Goal: Find specific page/section: Find specific page/section

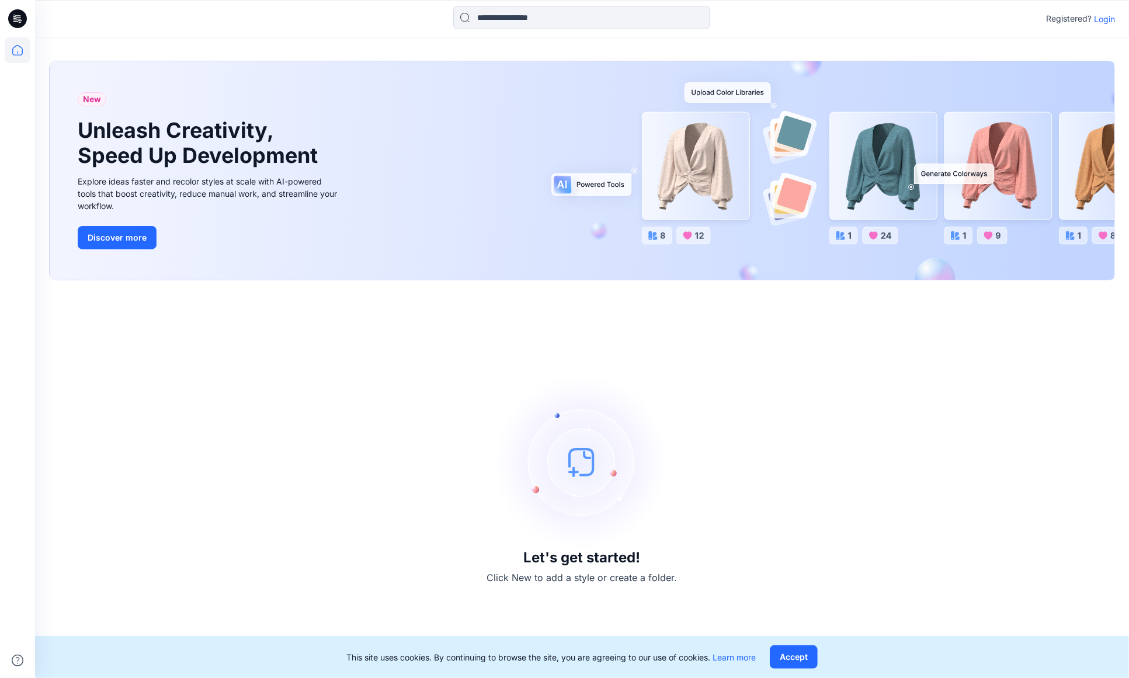
click at [1113, 19] on p "Login" at bounding box center [1104, 19] width 21 height 12
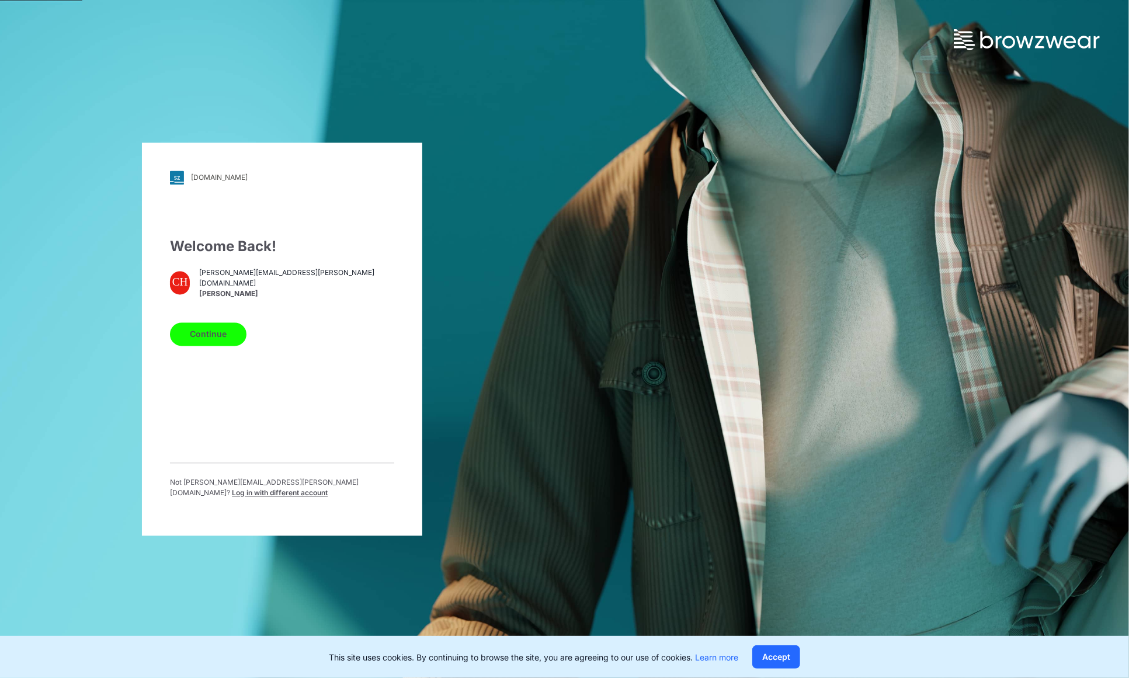
drag, startPoint x: 209, startPoint y: 342, endPoint x: 453, endPoint y: 370, distance: 246.3
click at [209, 342] on button "Continue" at bounding box center [208, 333] width 77 height 23
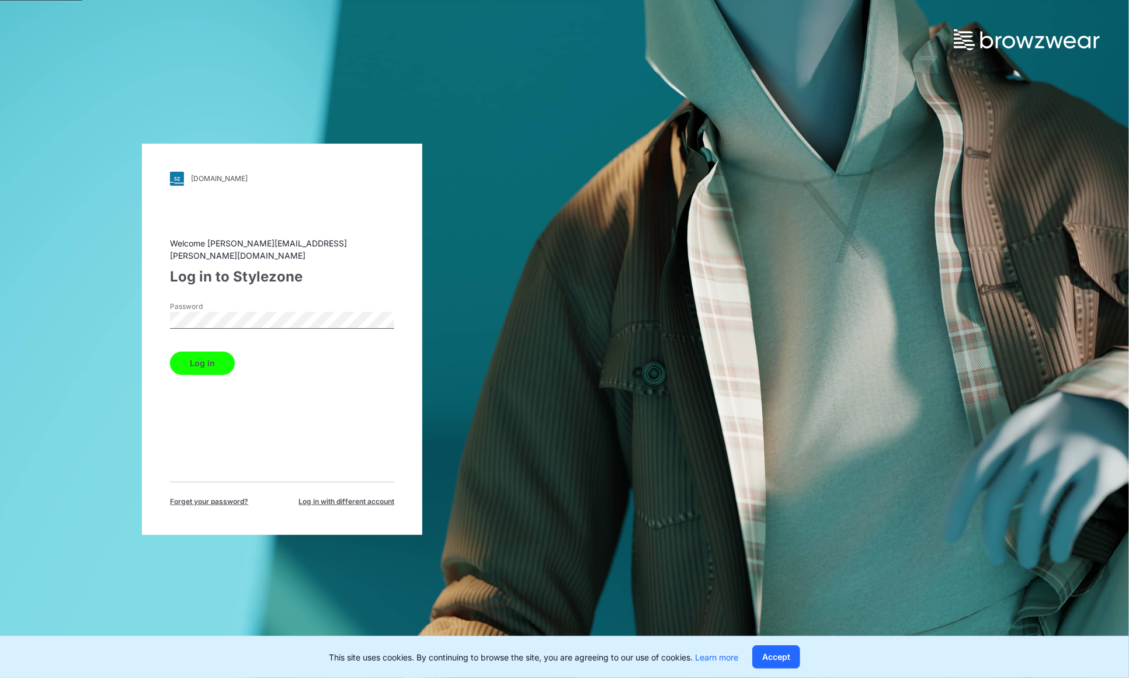
click at [223, 357] on button "Log in" at bounding box center [202, 363] width 65 height 23
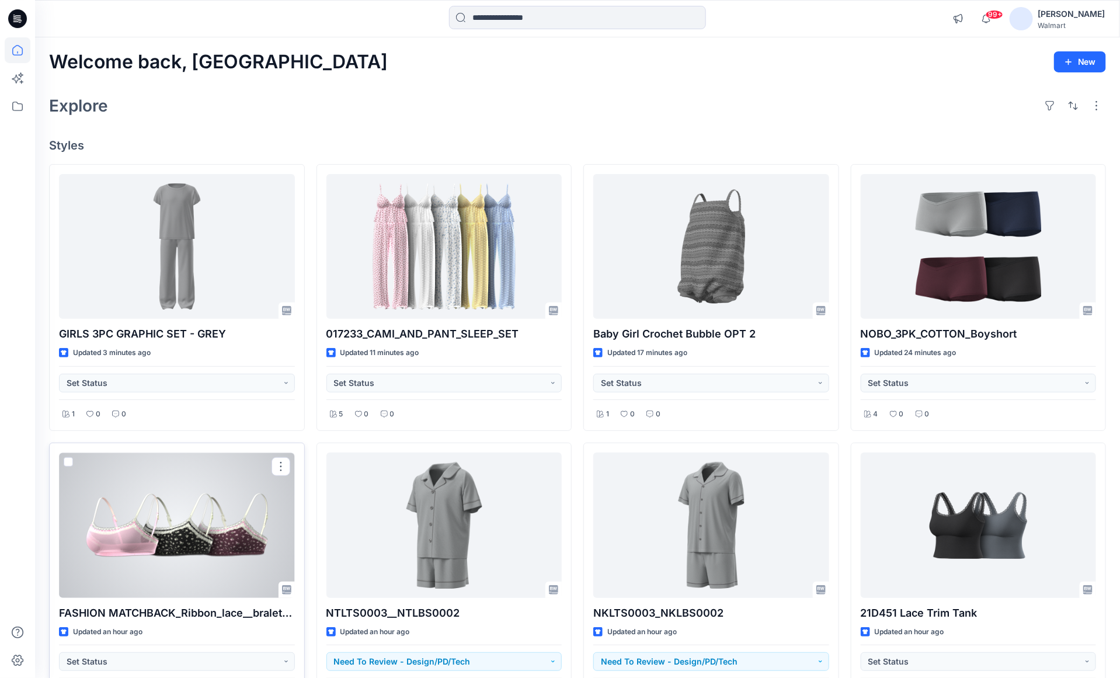
click at [182, 527] on div at bounding box center [177, 525] width 236 height 145
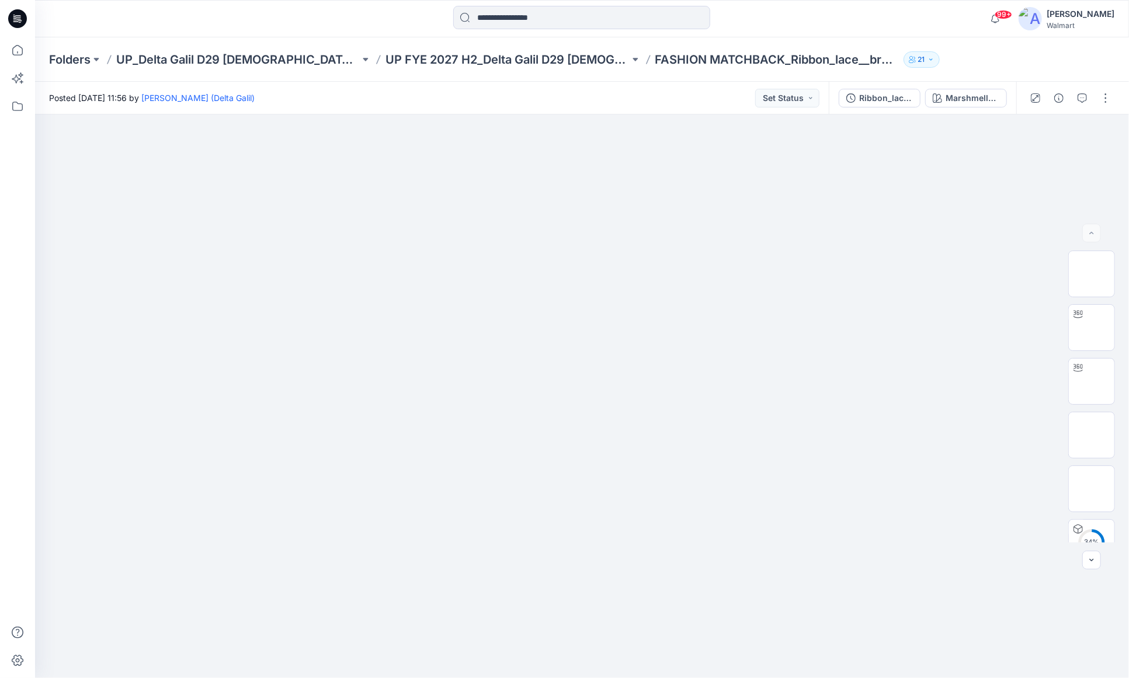
click at [812, 32] on div "99+ Notifications Sandra Anaya has updated 017233_CAMI_AND_PANT_SLEEP_SET with …" at bounding box center [582, 18] width 1094 height 37
click at [194, 11] on div at bounding box center [171, 19] width 273 height 26
click at [13, 112] on icon at bounding box center [18, 106] width 26 height 26
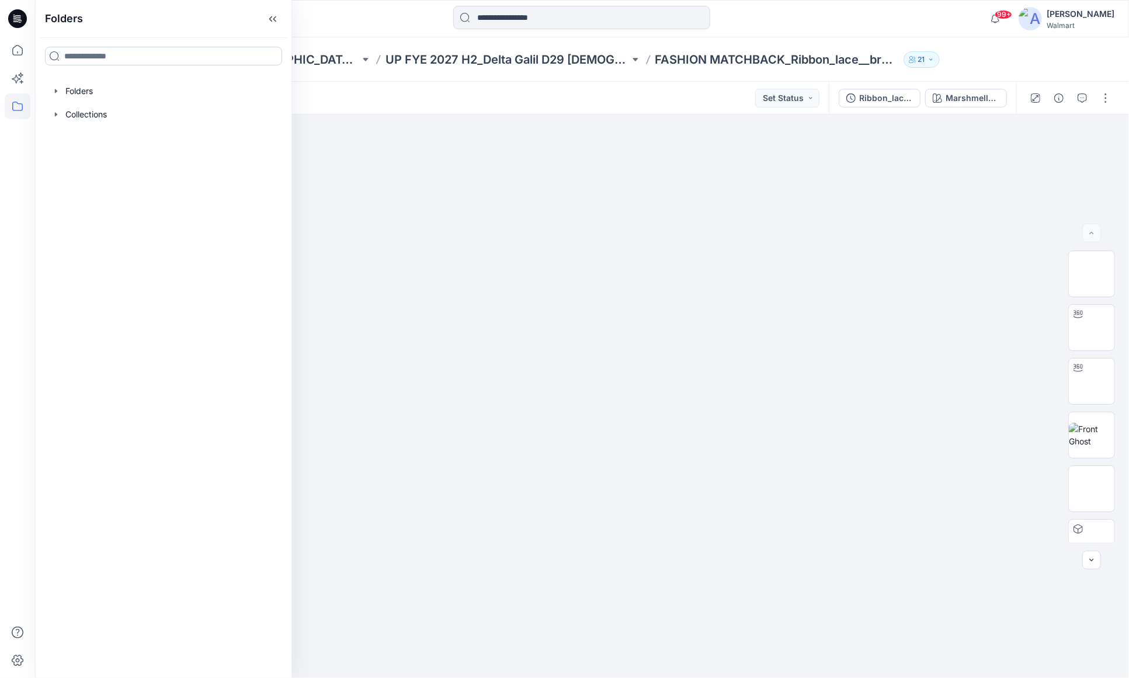
click at [97, 60] on input at bounding box center [163, 56] width 237 height 19
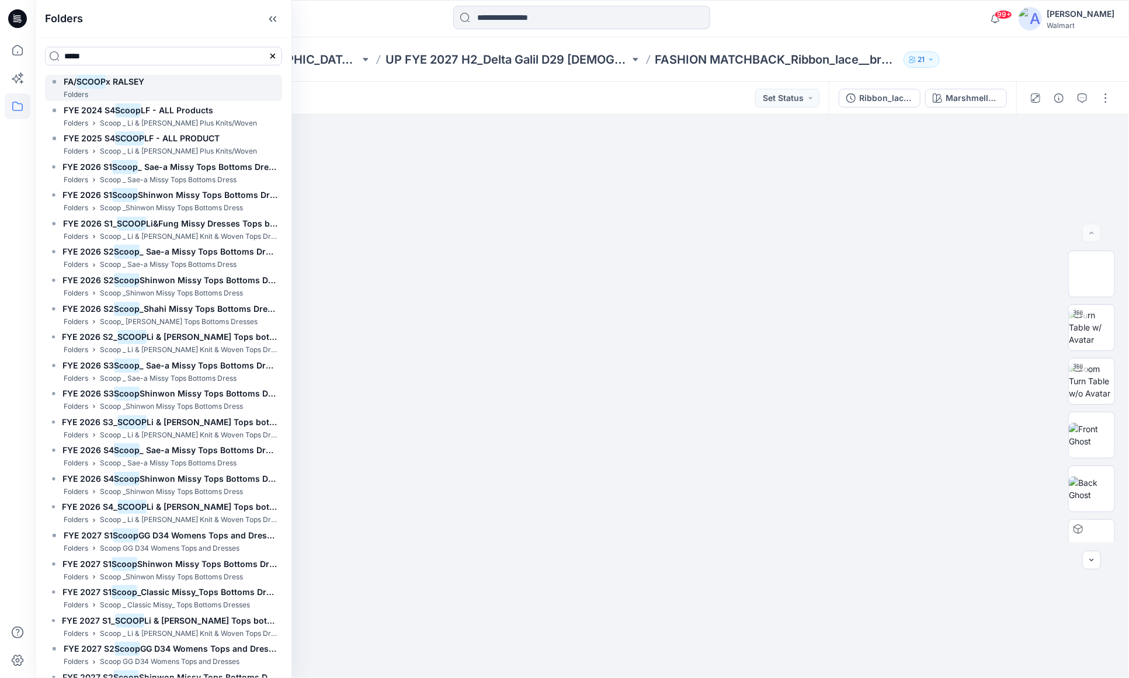
type input "*****"
click at [124, 86] on span "x RALSEY" at bounding box center [125, 82] width 39 height 10
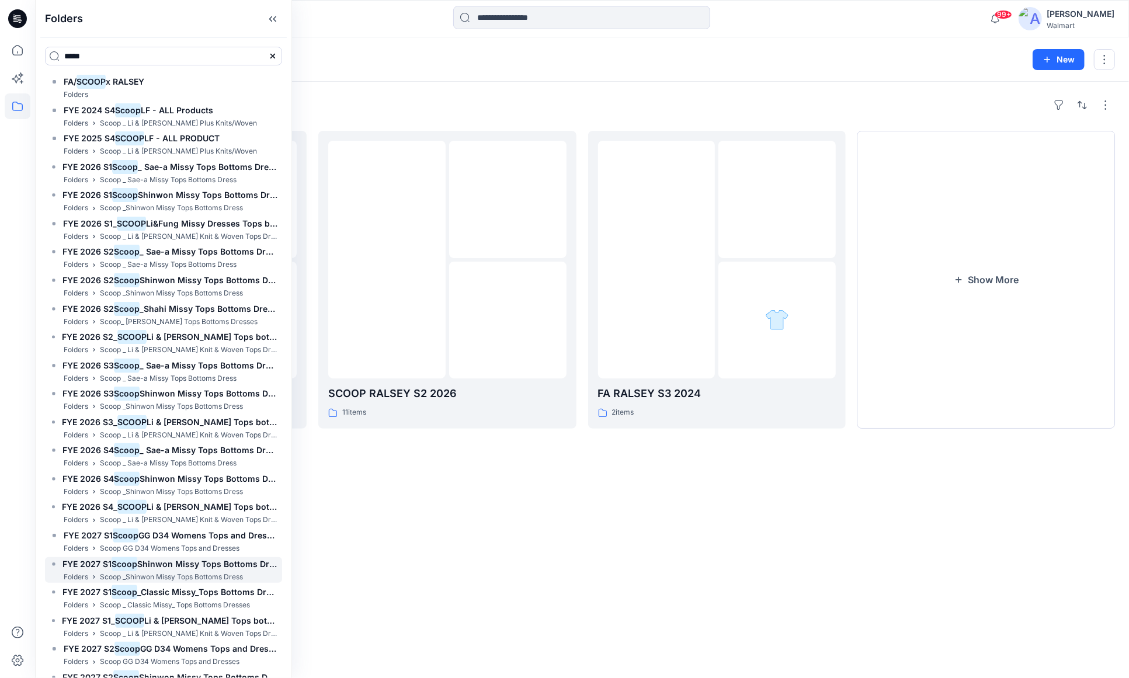
click at [162, 570] on h6 "FYE 2027 S1 Scoop Shinwon Missy Tops Bottoms Dress Board" at bounding box center [169, 564] width 215 height 14
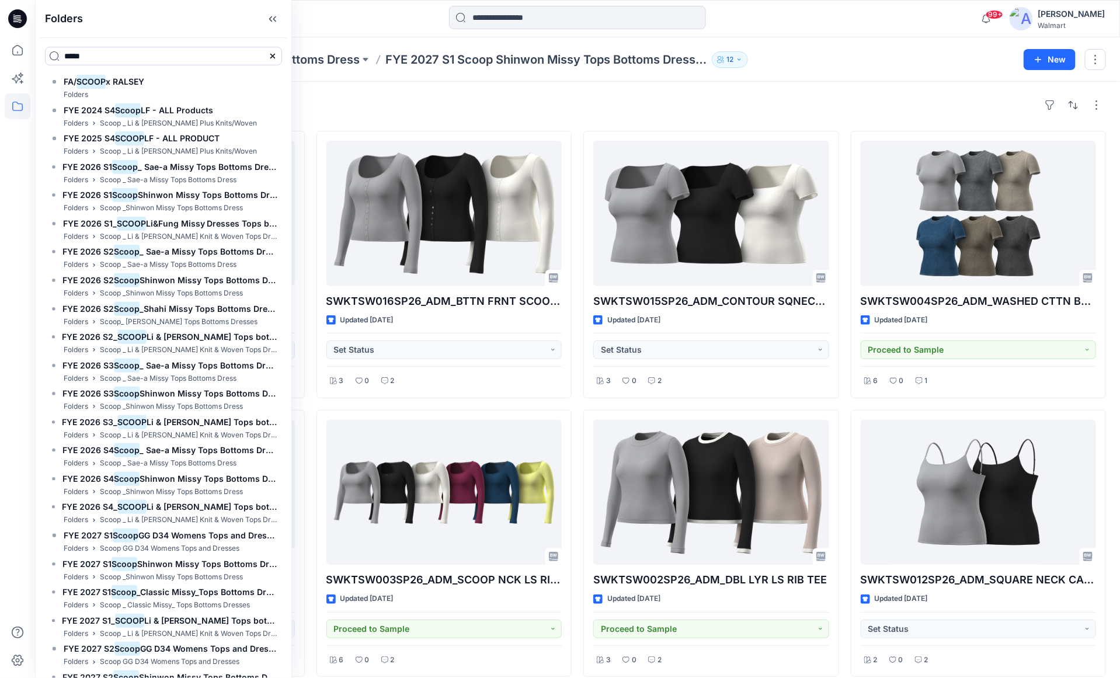
click at [381, 26] on div at bounding box center [577, 19] width 543 height 26
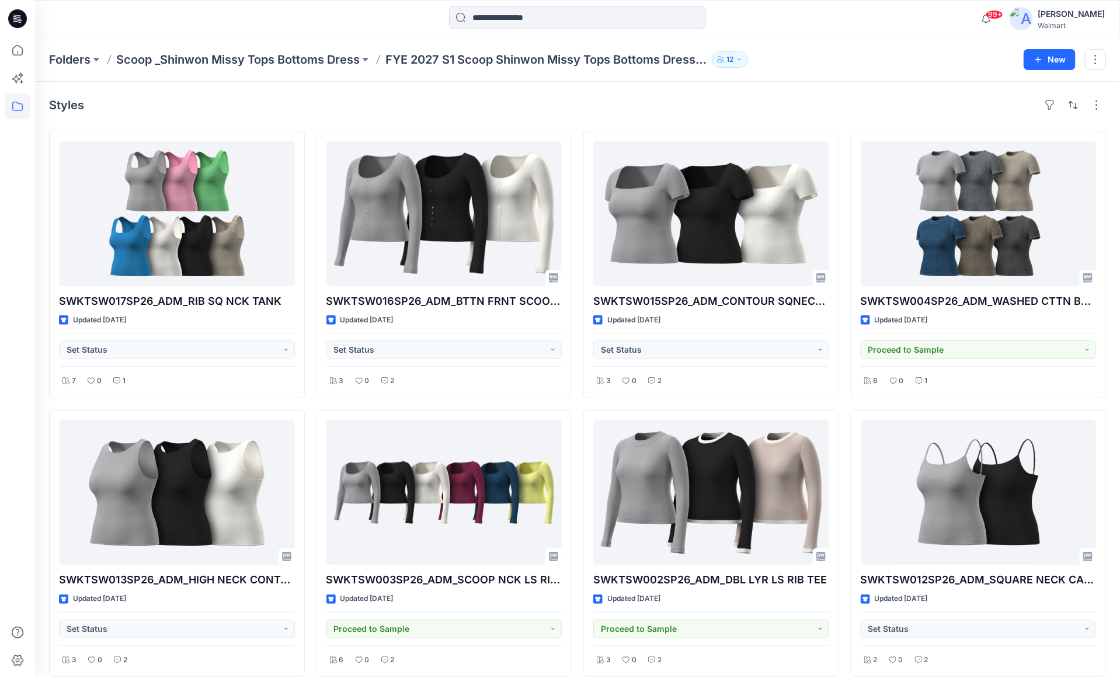
click at [743, 61] on icon "button" at bounding box center [739, 59] width 7 height 7
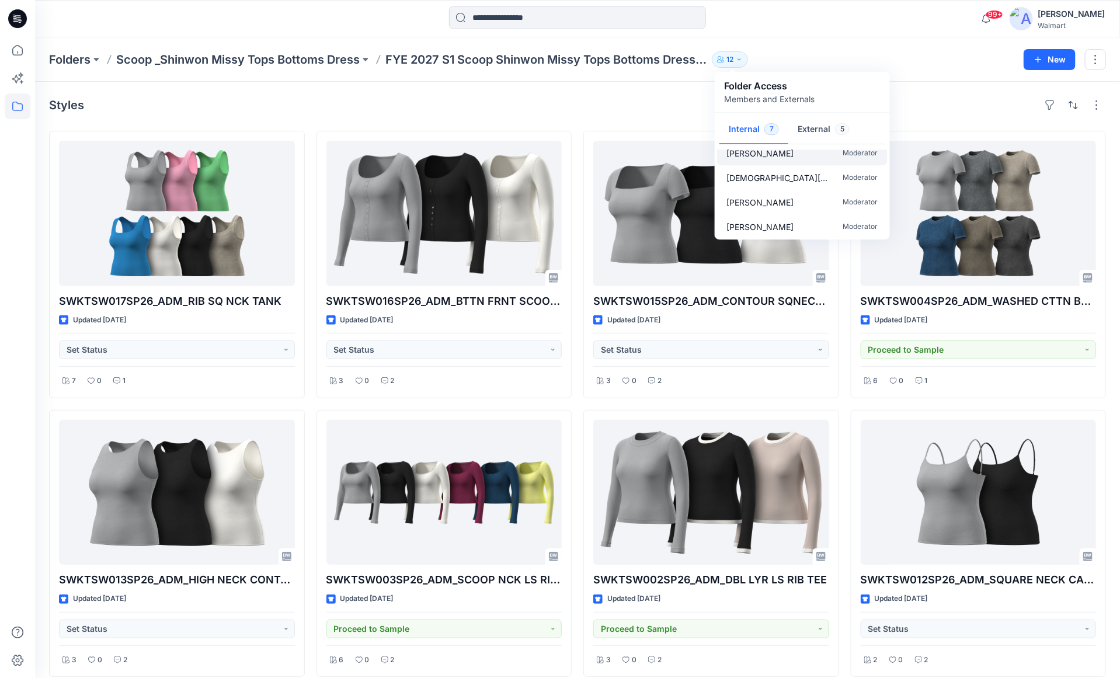
scroll to position [84, 0]
click at [842, 21] on div at bounding box center [577, 19] width 543 height 26
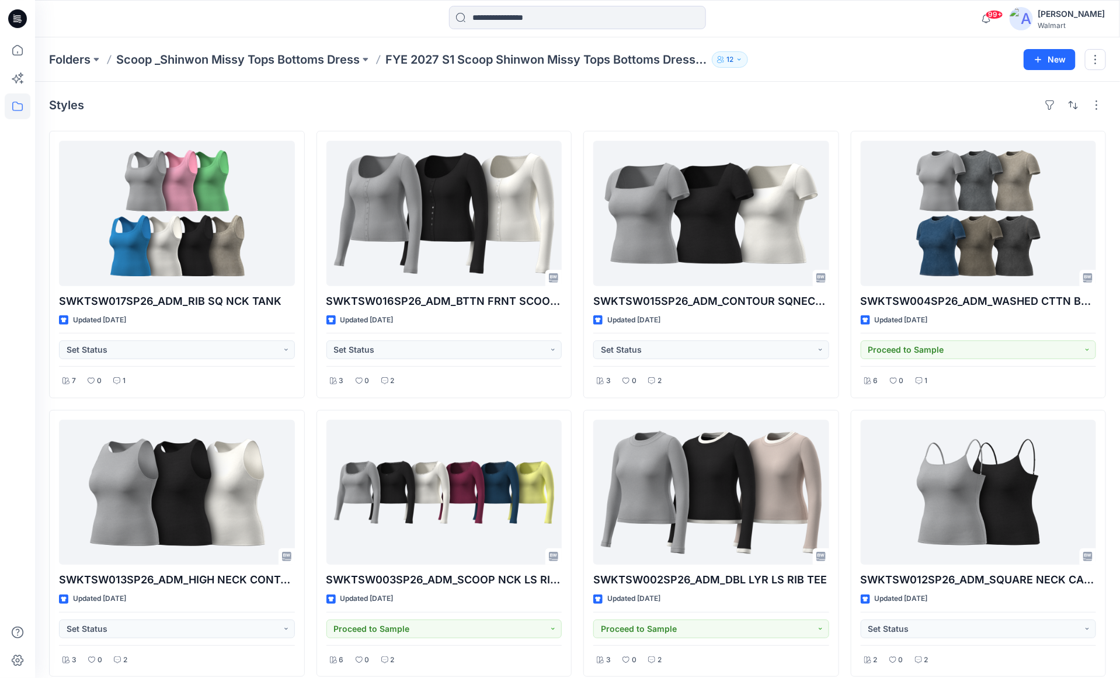
click at [377, 20] on div at bounding box center [577, 19] width 543 height 26
click at [828, 29] on div at bounding box center [577, 19] width 543 height 26
click at [13, 107] on icon at bounding box center [18, 106] width 26 height 26
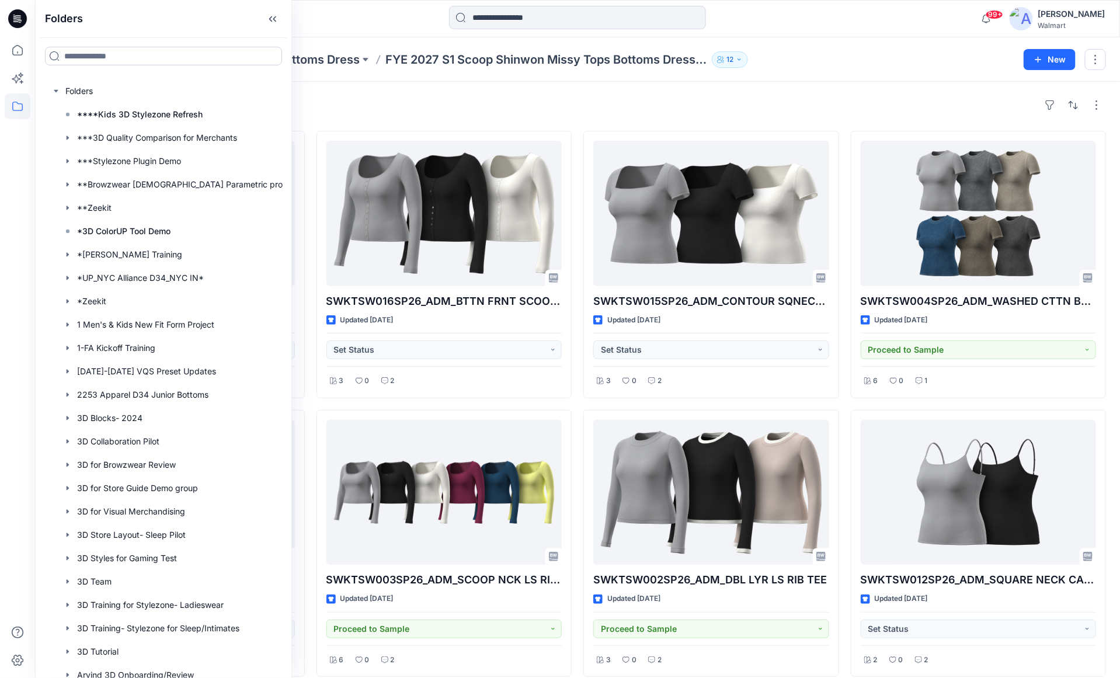
click at [112, 51] on input at bounding box center [163, 56] width 237 height 19
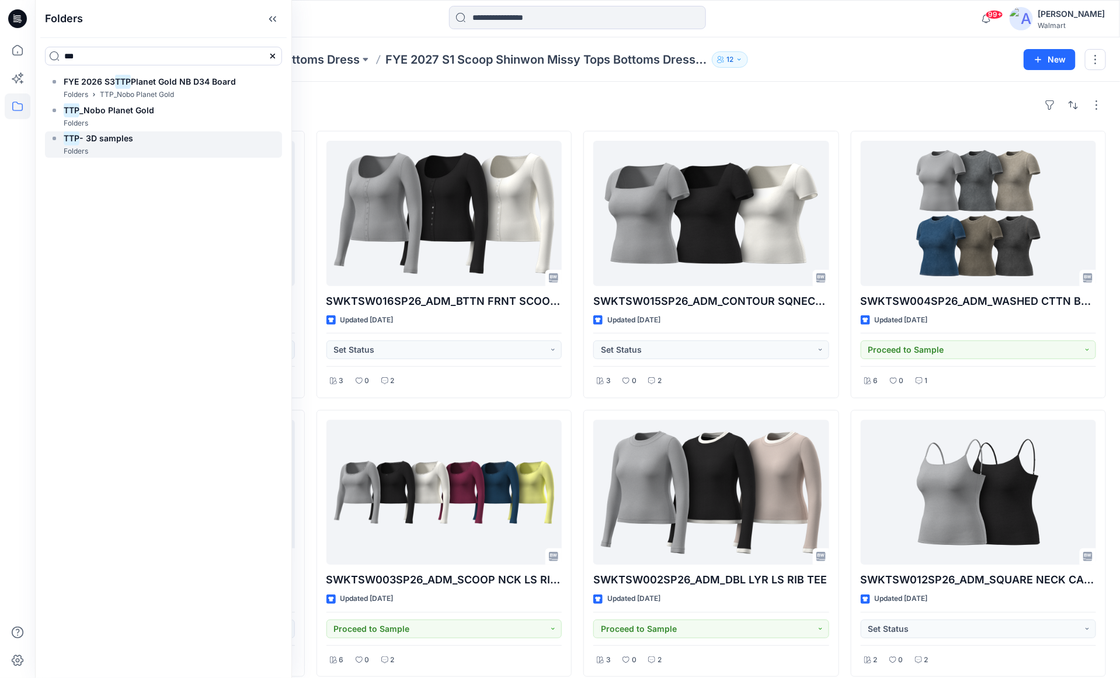
type input "***"
click at [123, 136] on span "- 3D samples" at bounding box center [106, 138] width 54 height 10
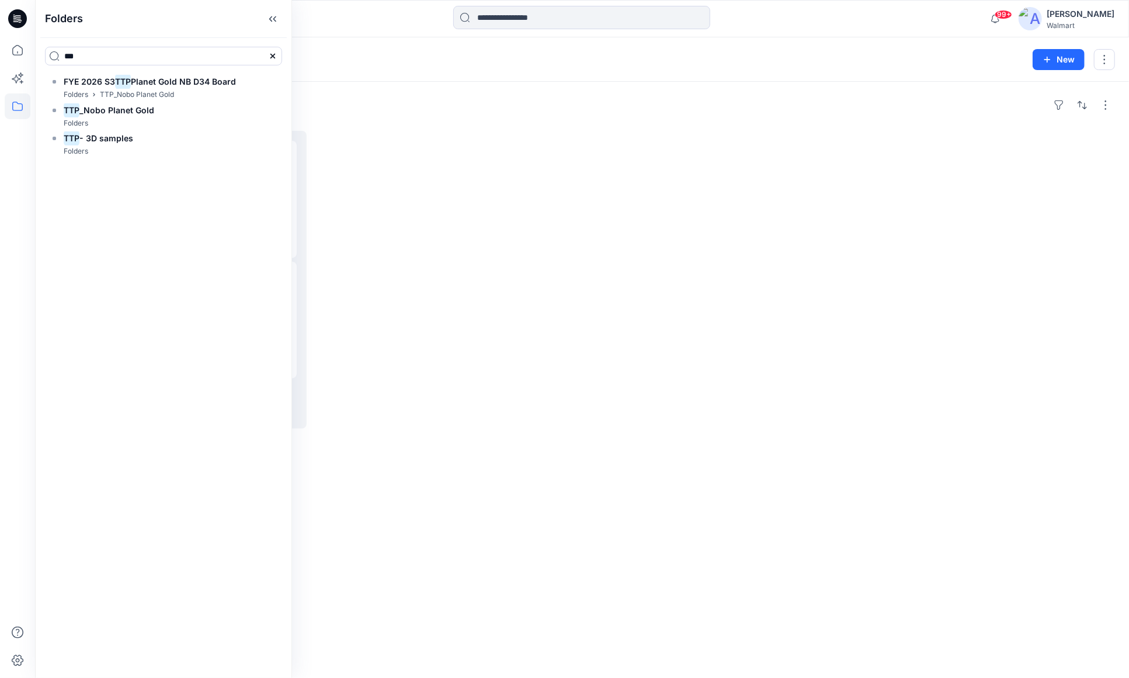
click at [457, 59] on div "Folders TTP- 3D samples 13" at bounding box center [536, 59] width 975 height 16
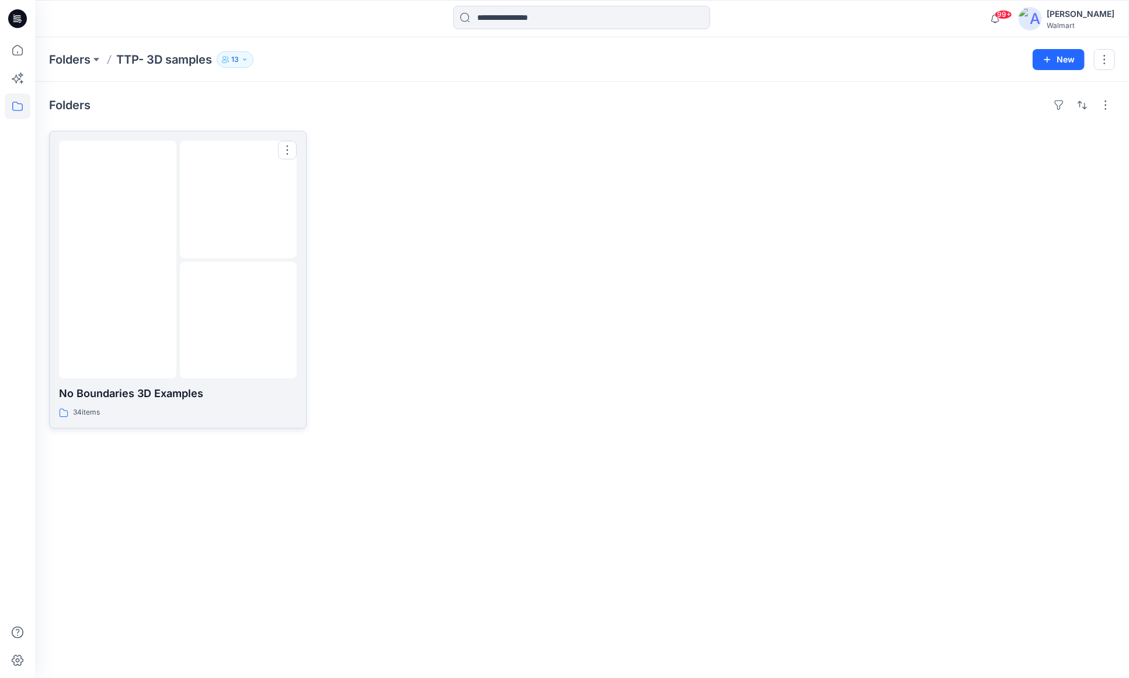
click at [168, 328] on div at bounding box center [117, 260] width 117 height 238
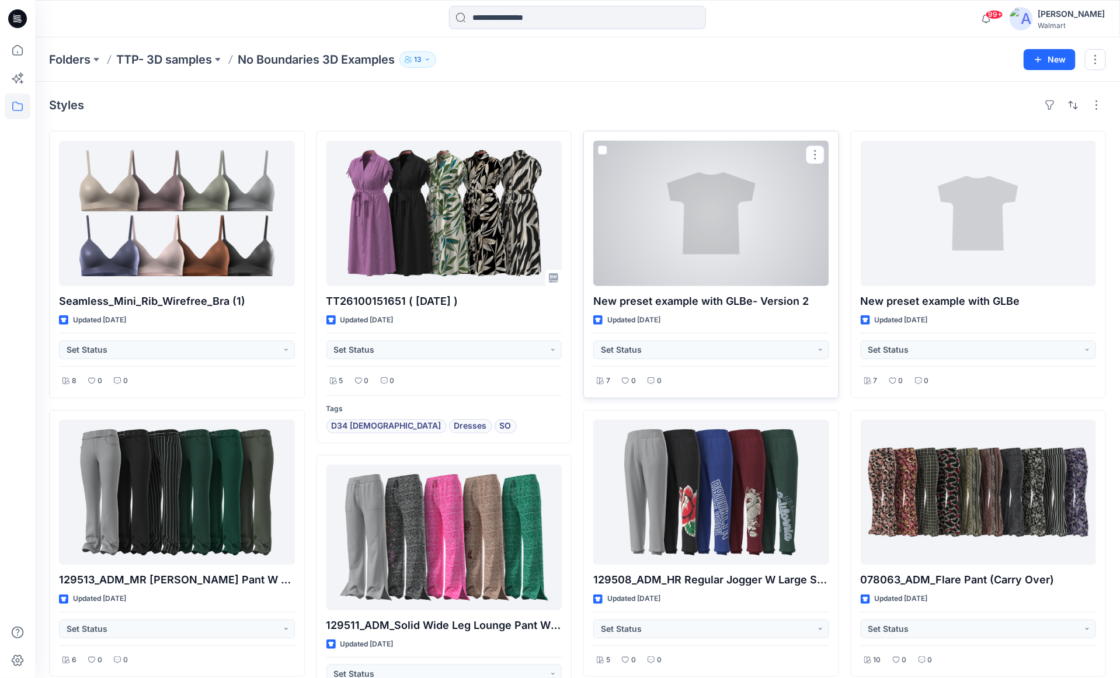
click at [735, 221] on div at bounding box center [711, 213] width 236 height 145
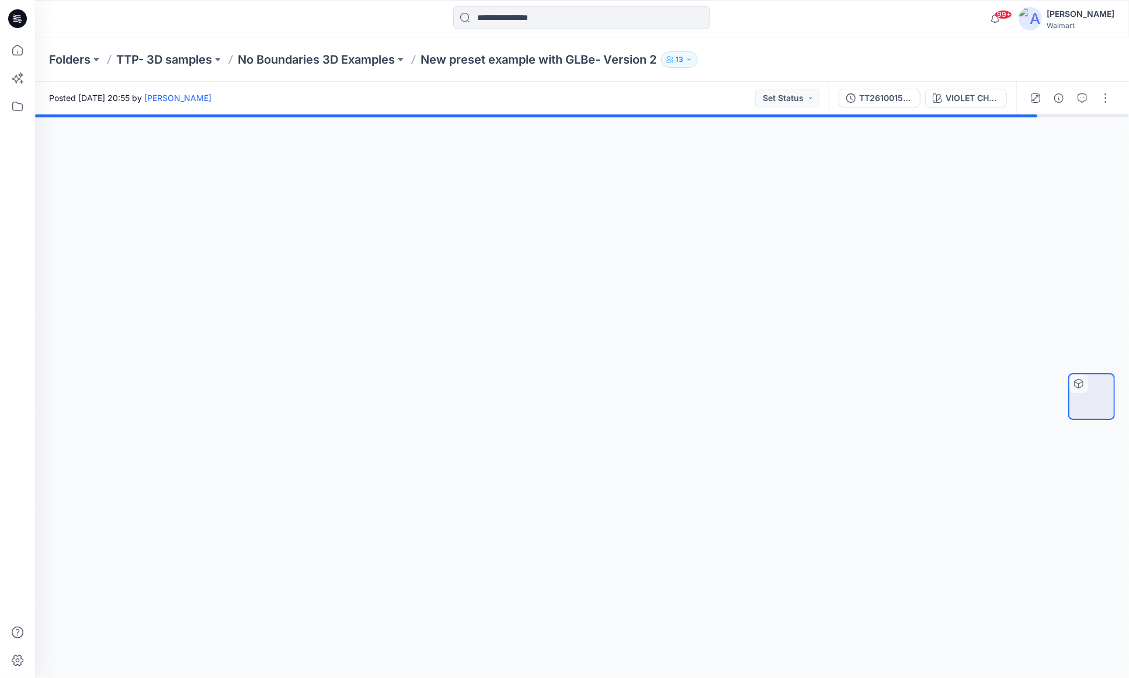
click at [693, 62] on icon "button" at bounding box center [689, 59] width 7 height 7
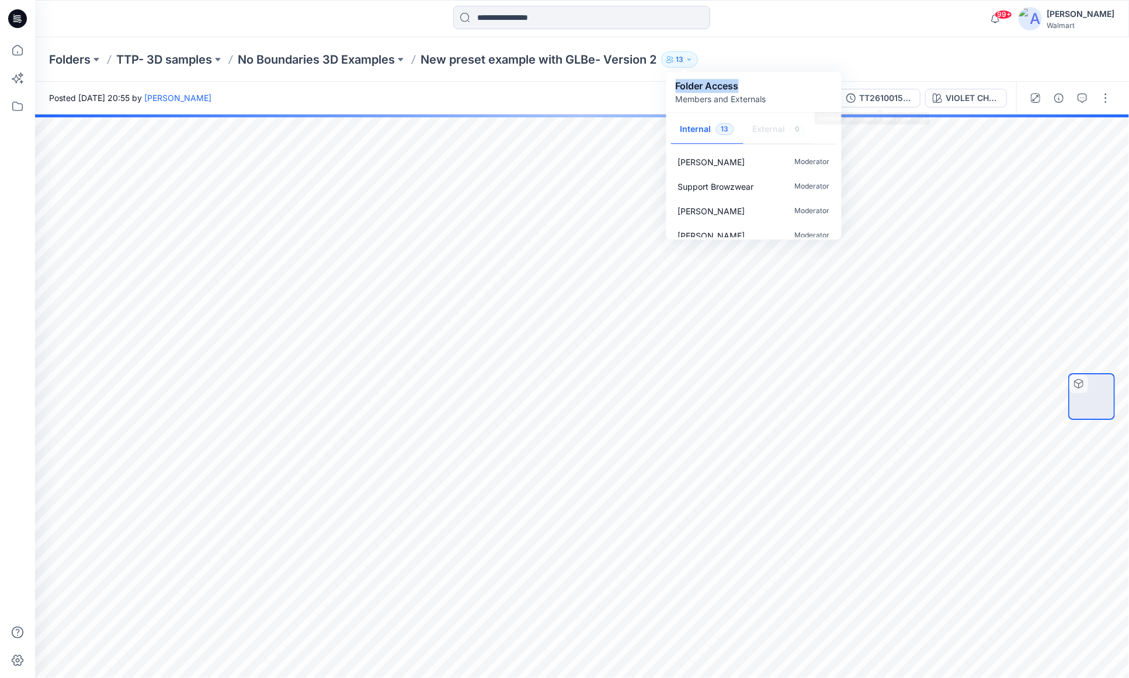
drag, startPoint x: 784, startPoint y: 79, endPoint x: 867, endPoint y: 38, distance: 92.2
click at [865, 46] on div "Folders TTP- 3D samples No Boundaries 3D Examples New preset example with GLBe-…" at bounding box center [582, 59] width 1094 height 44
click at [864, 41] on div "Folders TTP- 3D samples No Boundaries 3D Examples New preset example with GLBe-…" at bounding box center [582, 59] width 1094 height 44
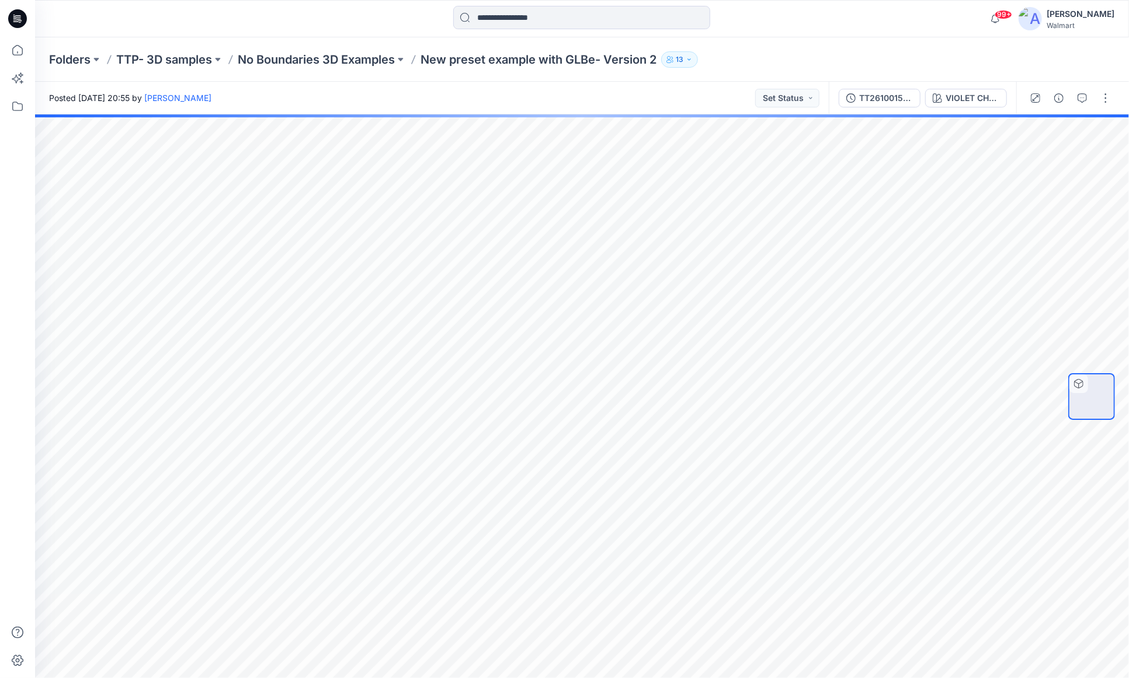
click at [669, 61] on button "13" at bounding box center [679, 59] width 37 height 16
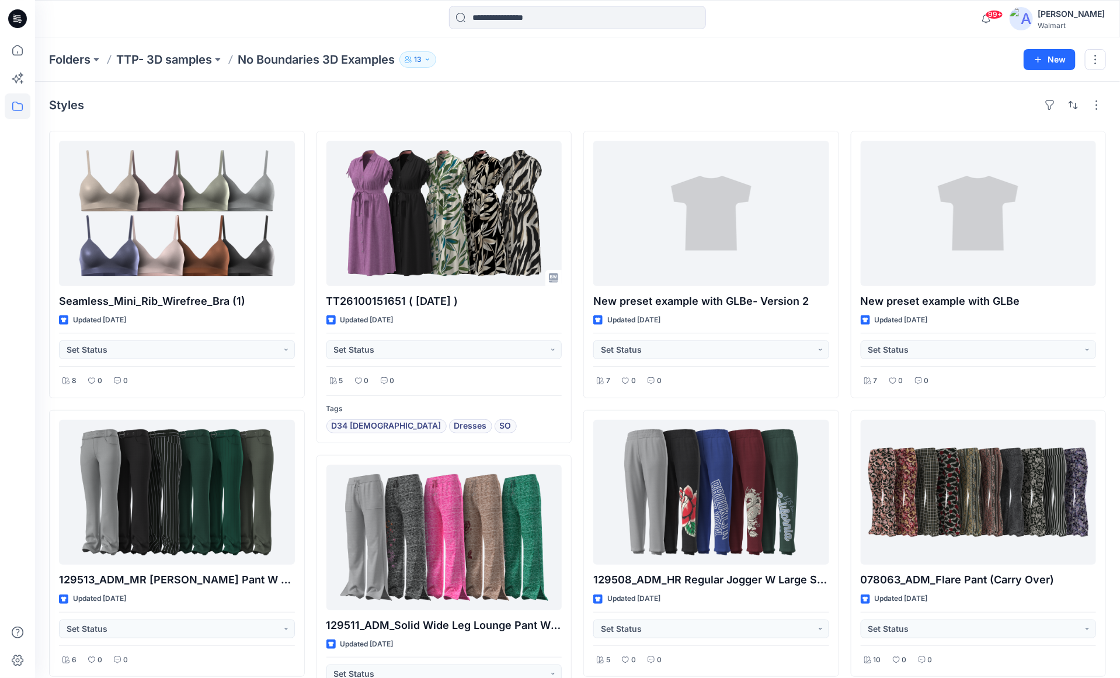
click at [430, 60] on icon "button" at bounding box center [427, 59] width 7 height 7
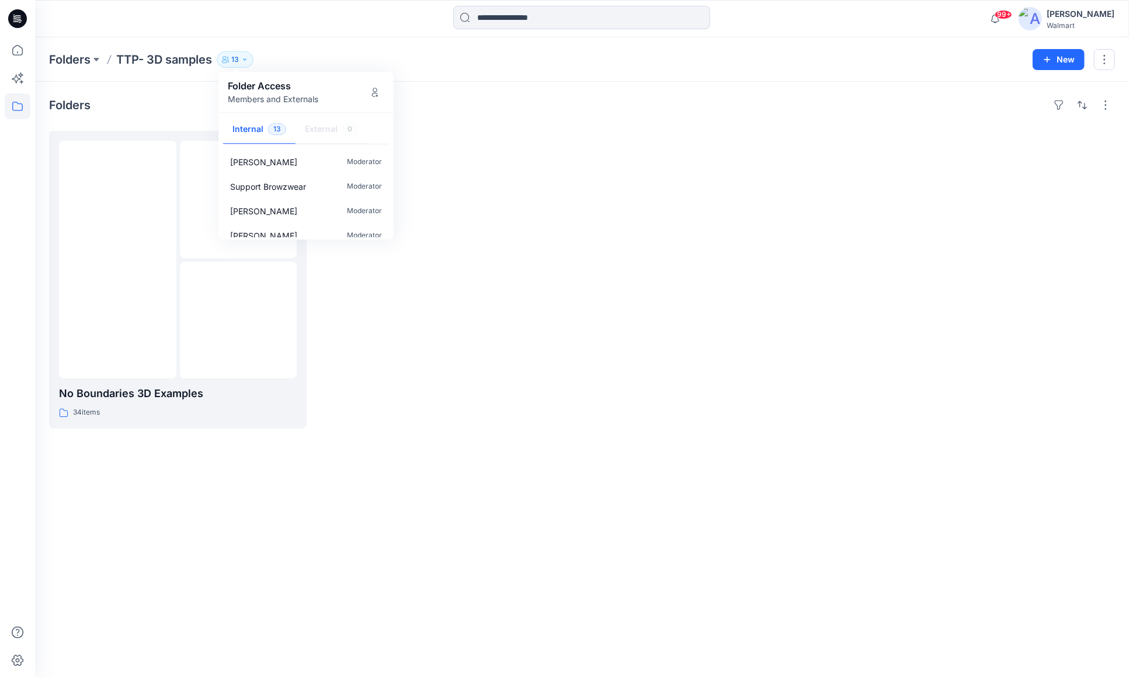
click at [692, 191] on div at bounding box center [717, 280] width 258 height 298
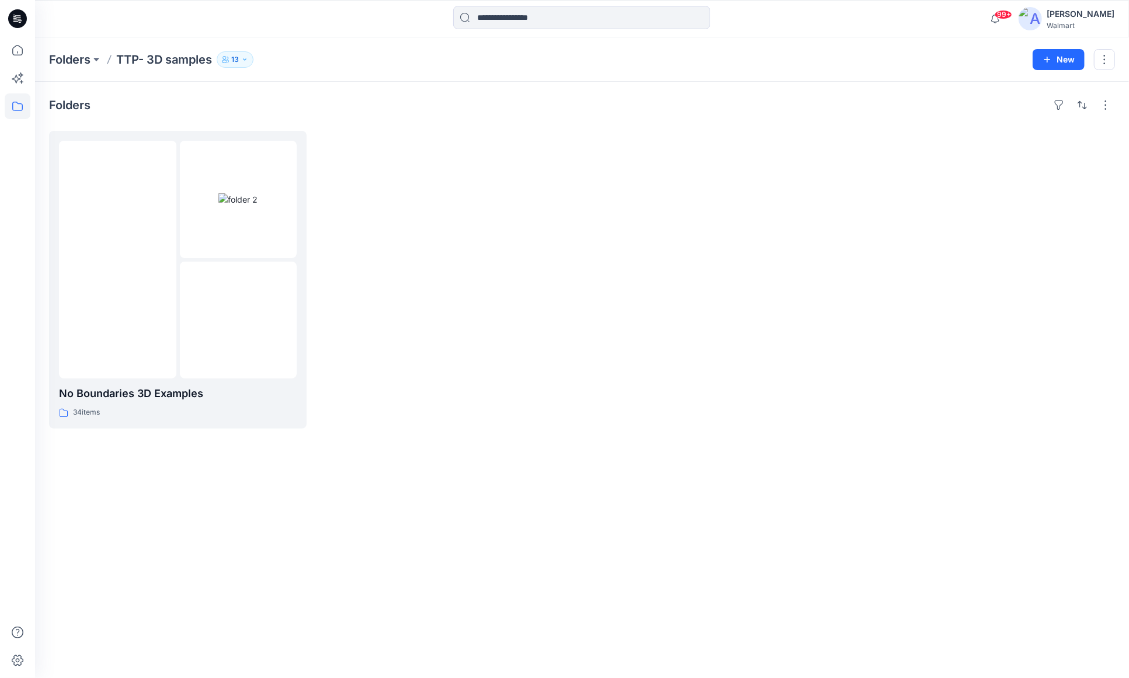
click at [250, 58] on button "13" at bounding box center [235, 59] width 37 height 16
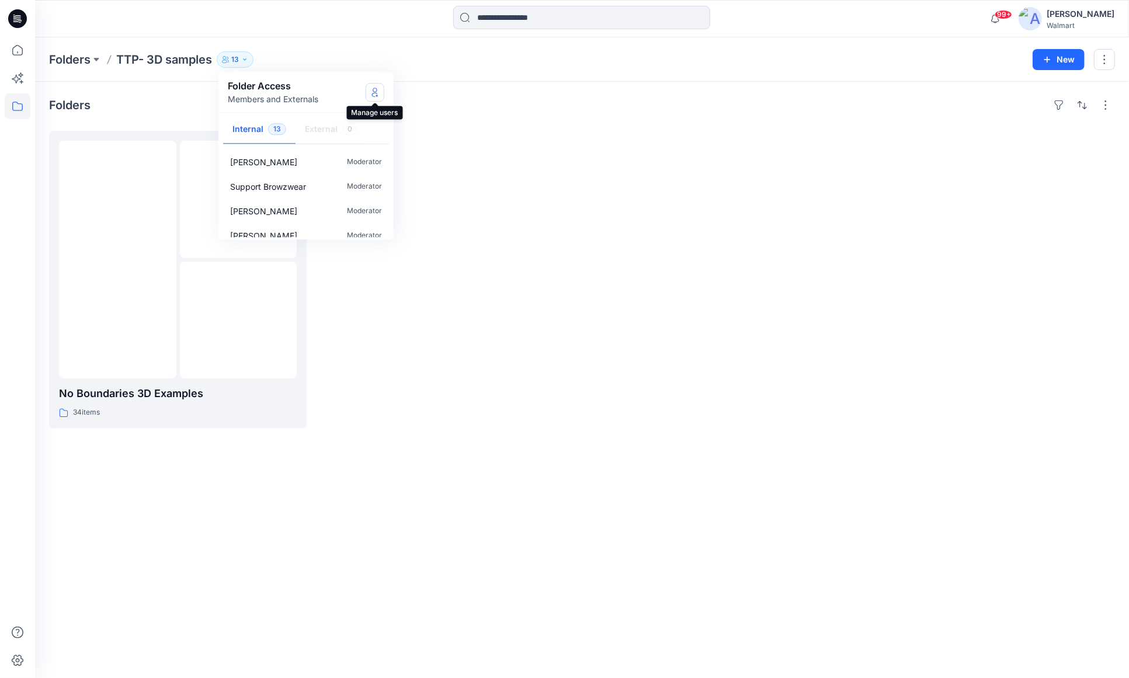
click at [379, 91] on icon "Manage Users" at bounding box center [374, 92] width 9 height 9
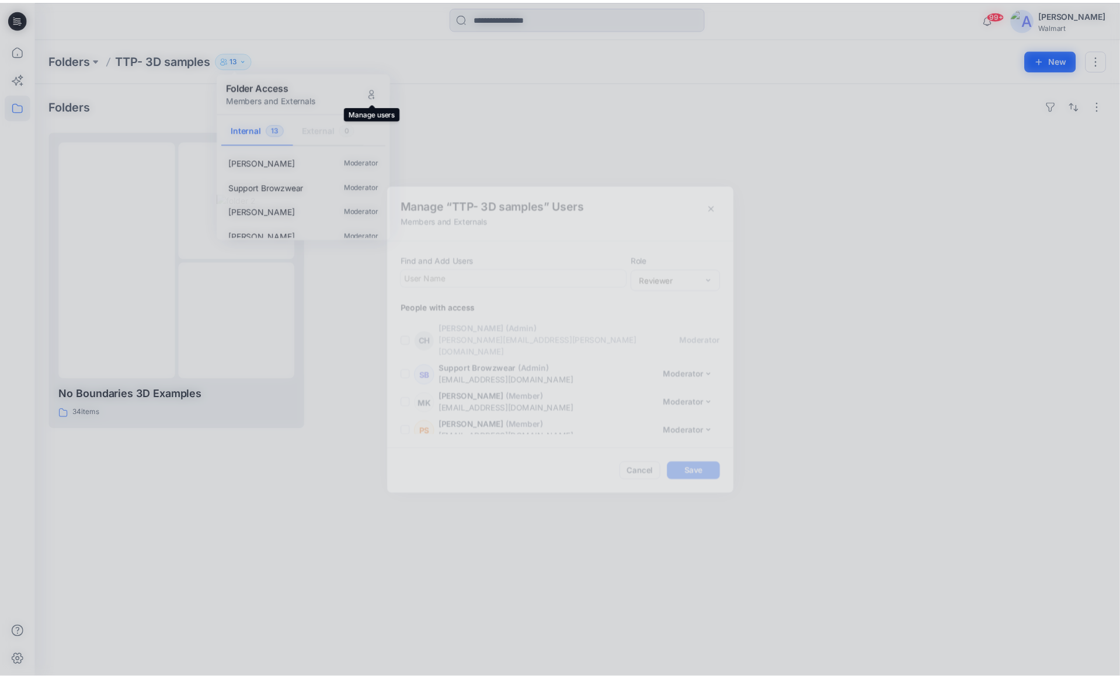
scroll to position [258, 0]
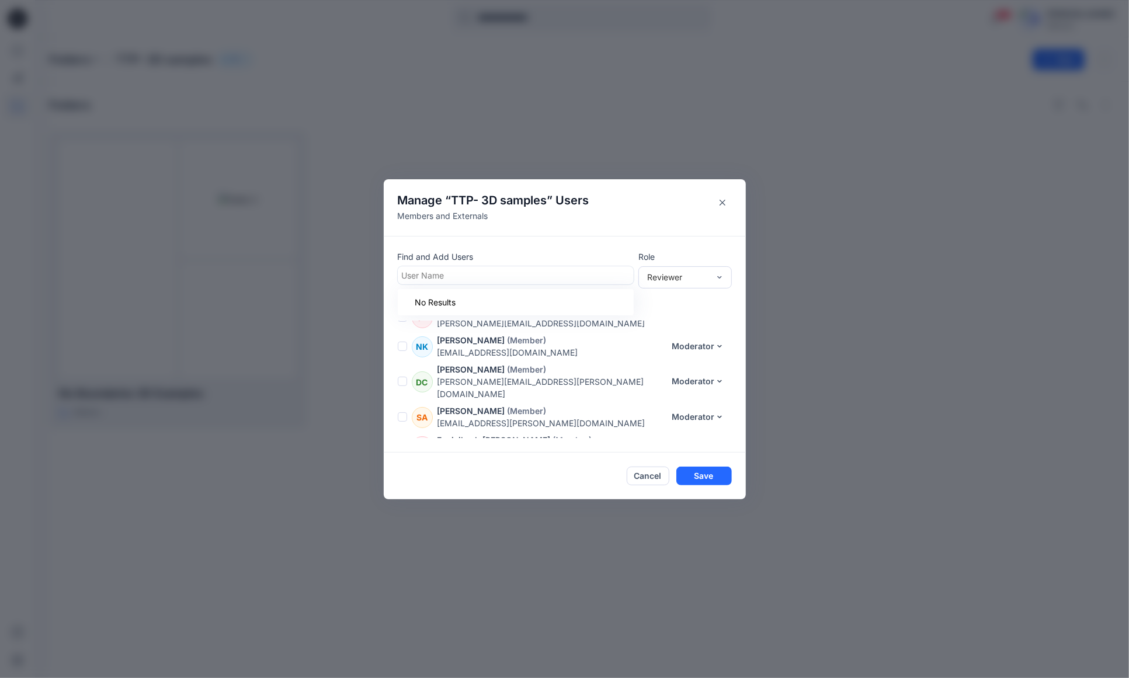
click at [599, 276] on div at bounding box center [516, 275] width 228 height 15
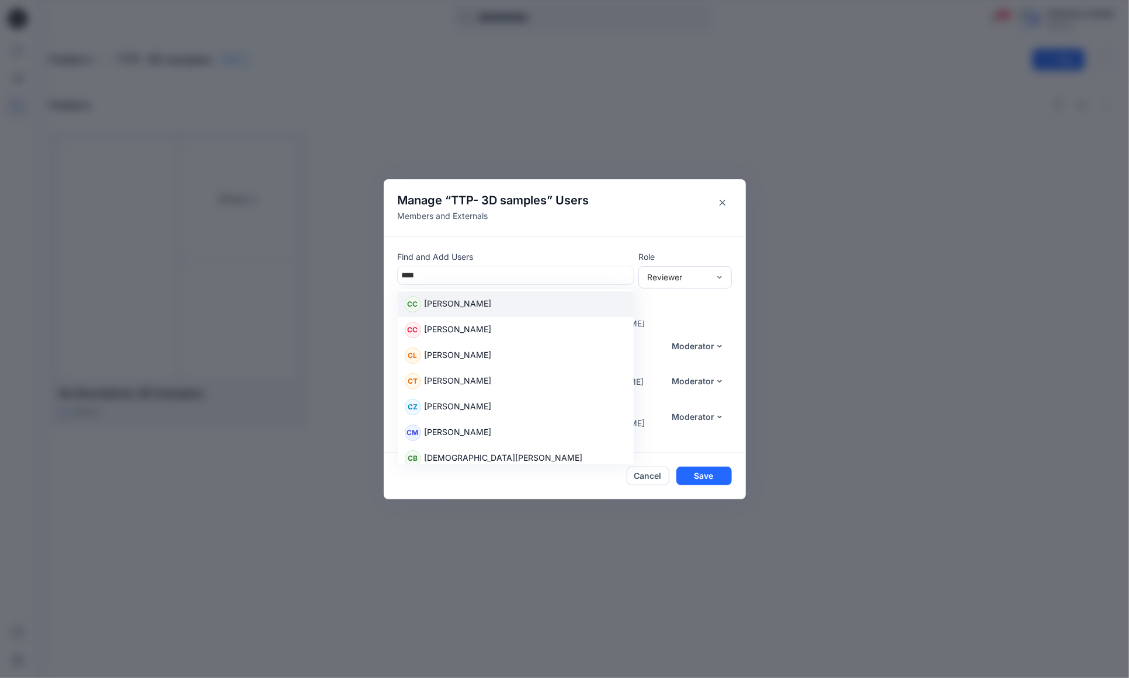
type input "*****"
click at [533, 311] on div "CC Chris Chiodo" at bounding box center [516, 304] width 222 height 16
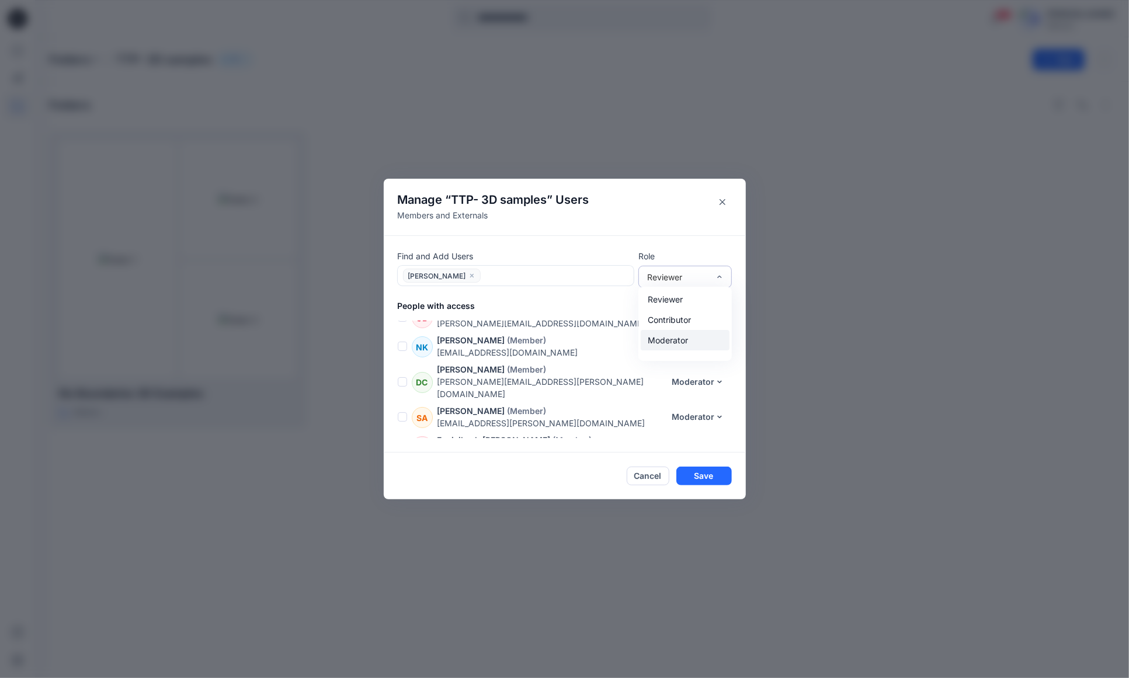
click at [688, 338] on div "Moderator" at bounding box center [685, 340] width 89 height 20
click at [715, 471] on button "Save" at bounding box center [703, 476] width 55 height 19
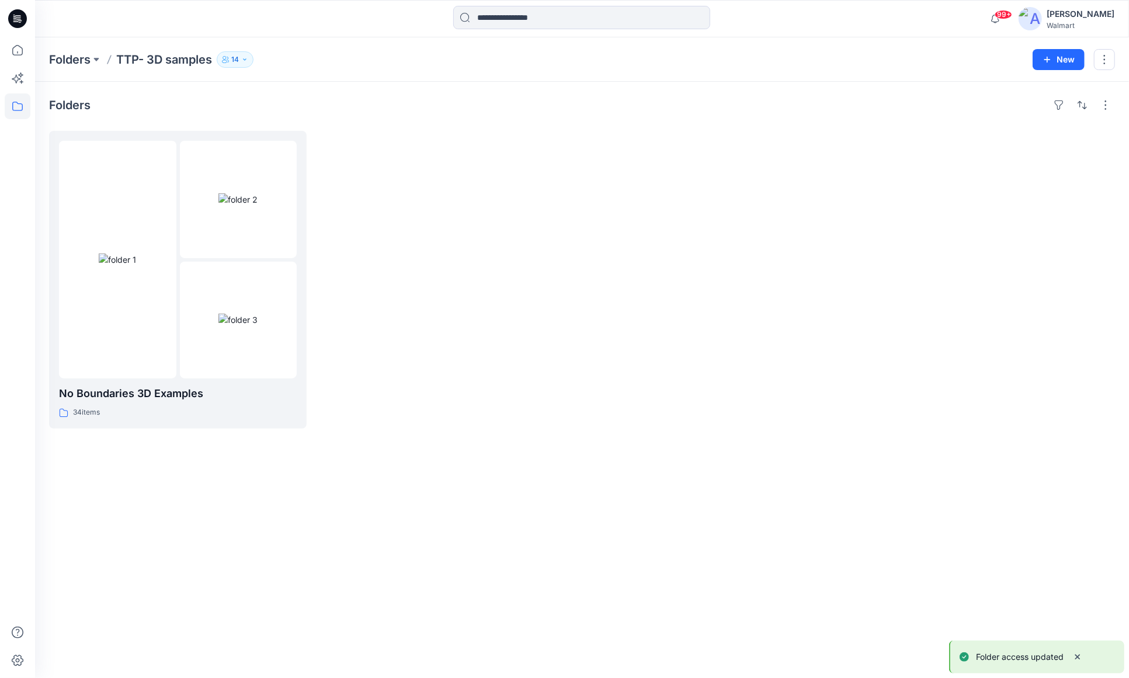
click at [499, 460] on div "Folders No Boundaries 3D Examples 34 items" at bounding box center [582, 380] width 1094 height 596
click at [136, 254] on img at bounding box center [117, 259] width 37 height 12
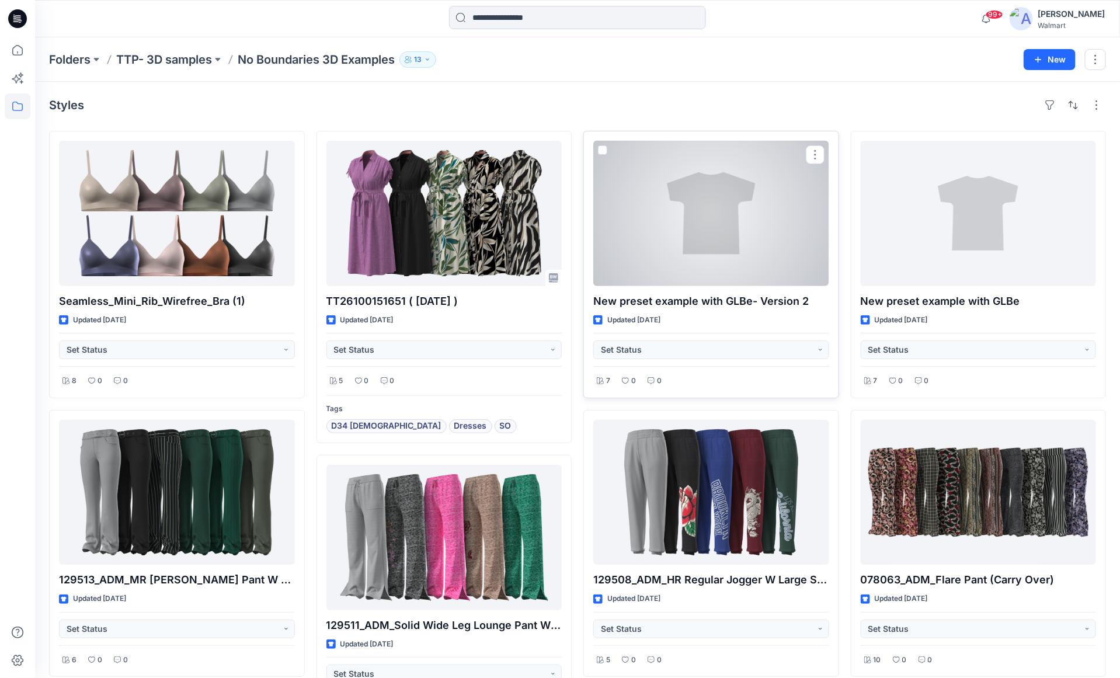
click at [735, 240] on div at bounding box center [711, 213] width 236 height 145
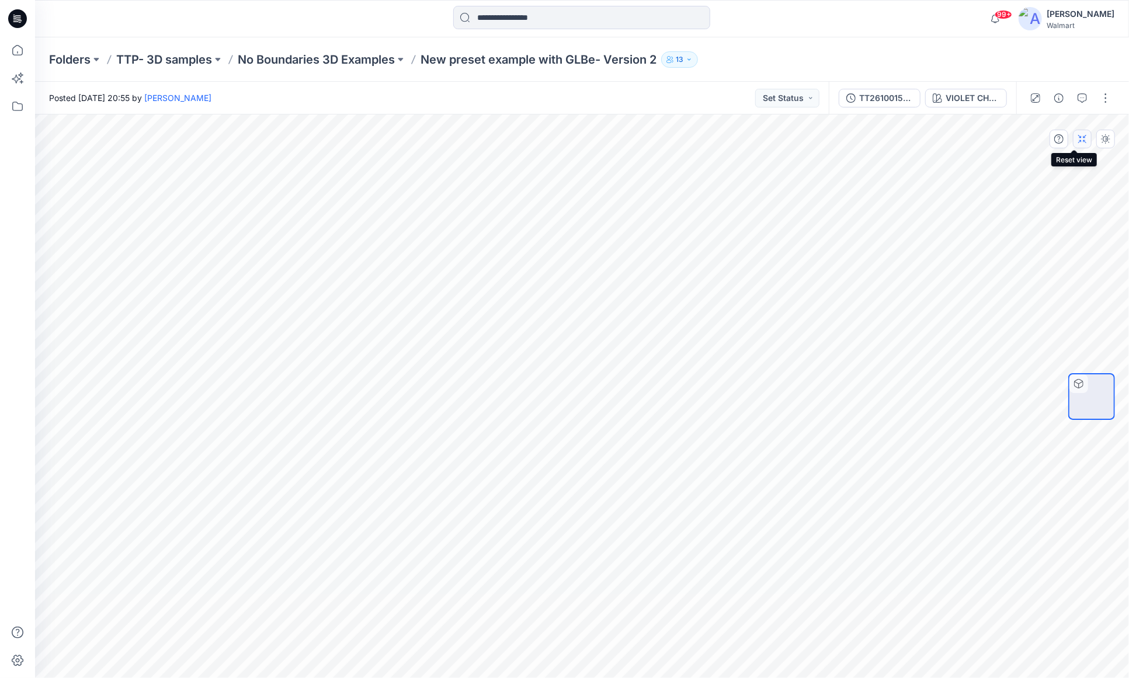
click at [1081, 142] on icon "button" at bounding box center [1082, 138] width 9 height 9
click at [1105, 103] on button "button" at bounding box center [1105, 98] width 19 height 19
click at [988, 103] on div "VIOLET CHARM" at bounding box center [973, 98] width 54 height 13
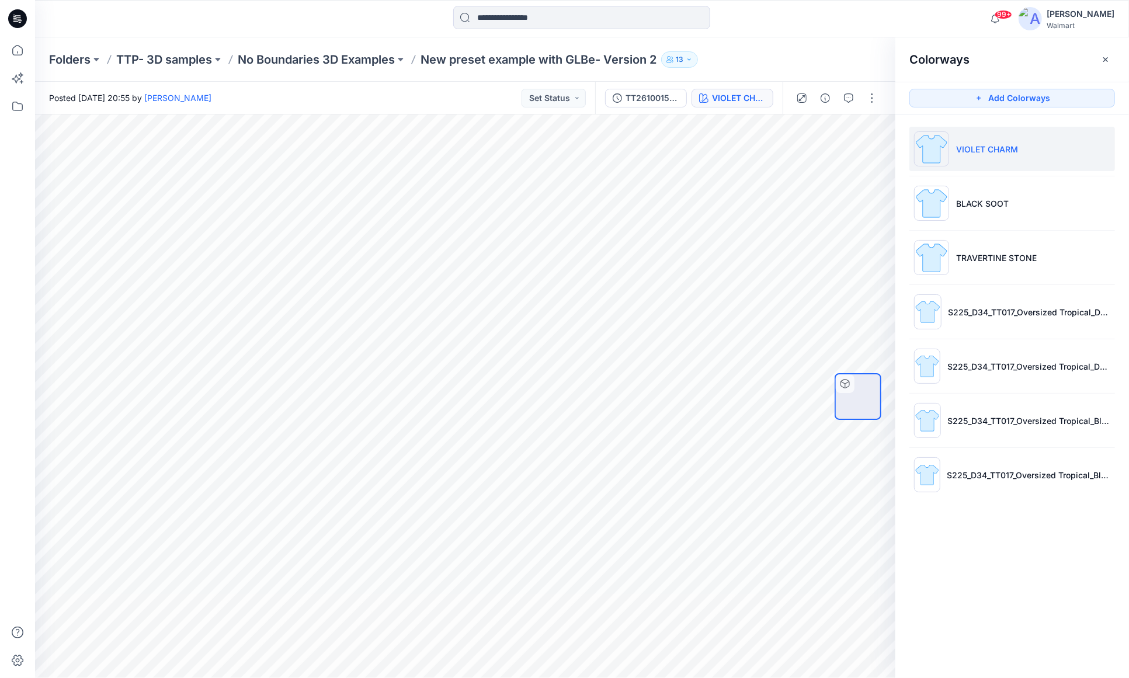
click at [782, 43] on div "Folders TTP- 3D samples No Boundaries 3D Examples New preset example with GLBe-…" at bounding box center [582, 59] width 1094 height 44
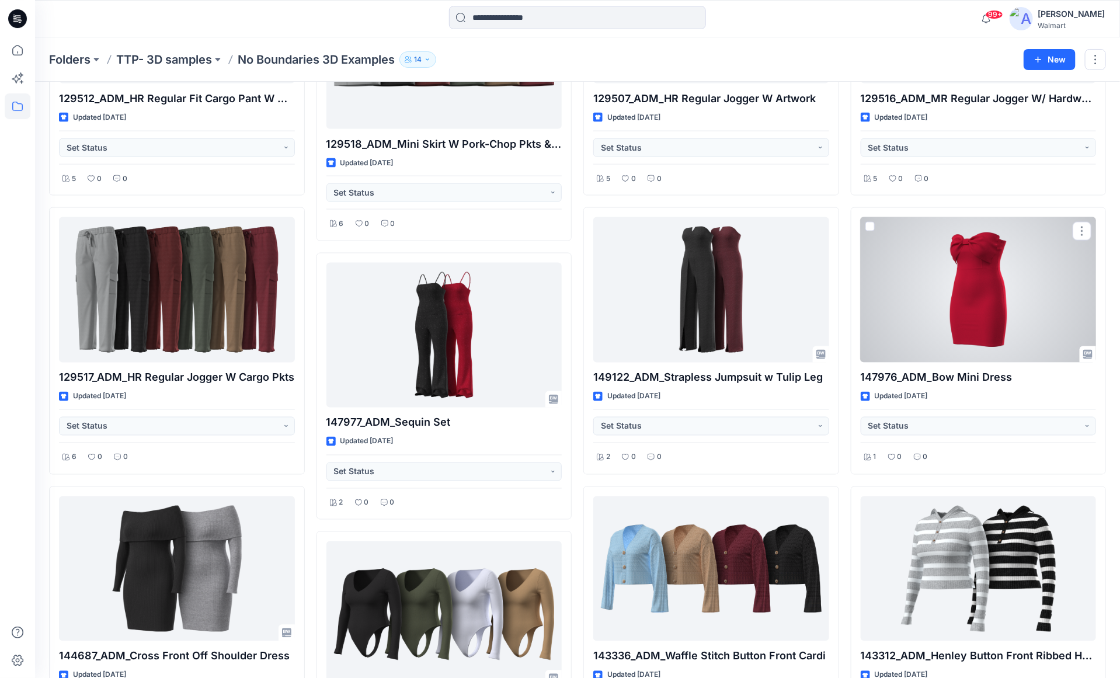
scroll to position [759, 0]
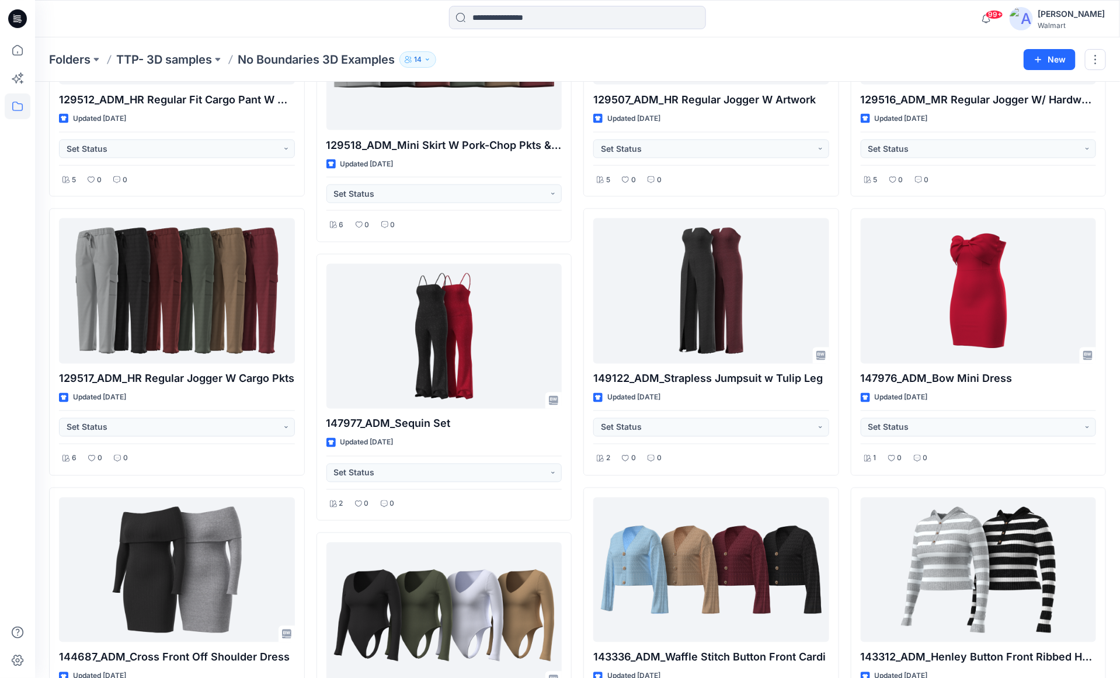
click at [737, 53] on div "Folders TTP- 3D samples No Boundaries 3D Examples 14" at bounding box center [532, 59] width 966 height 16
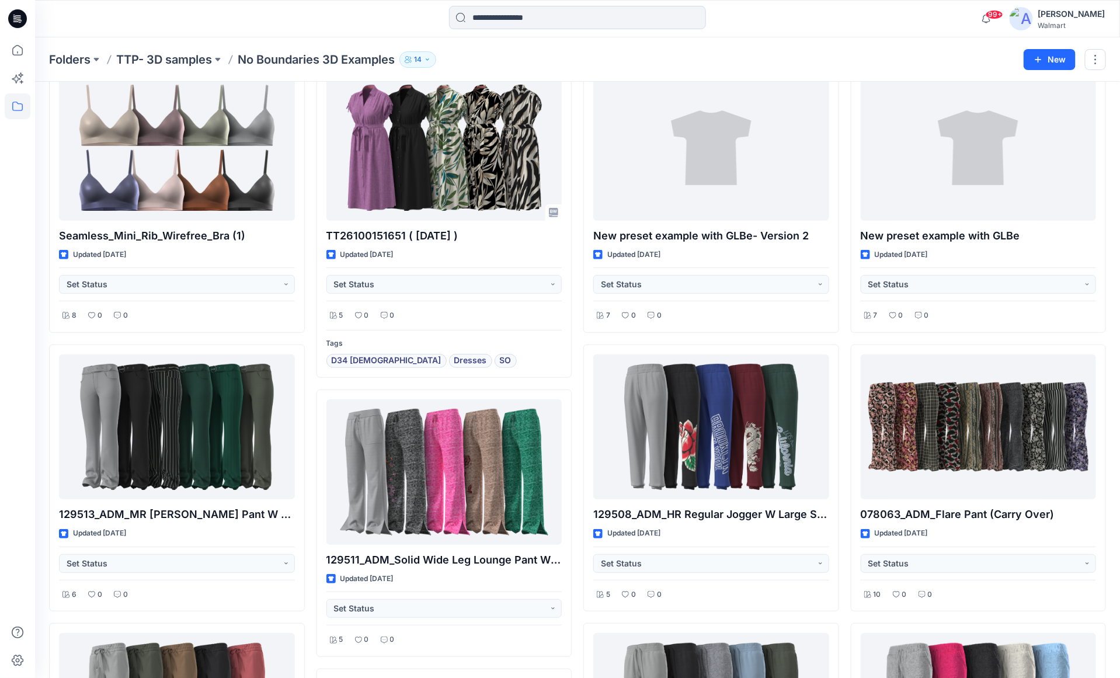
scroll to position [58, 0]
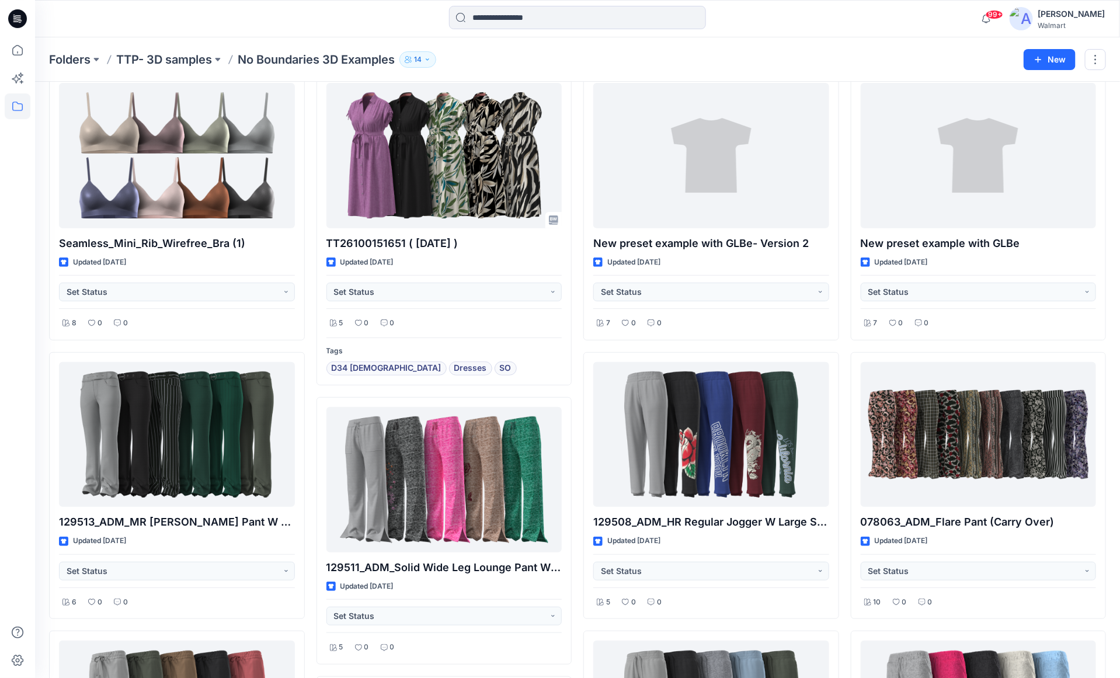
click at [931, 41] on div "Folders TTP- 3D samples No Boundaries 3D Examples 14 New" at bounding box center [577, 59] width 1085 height 44
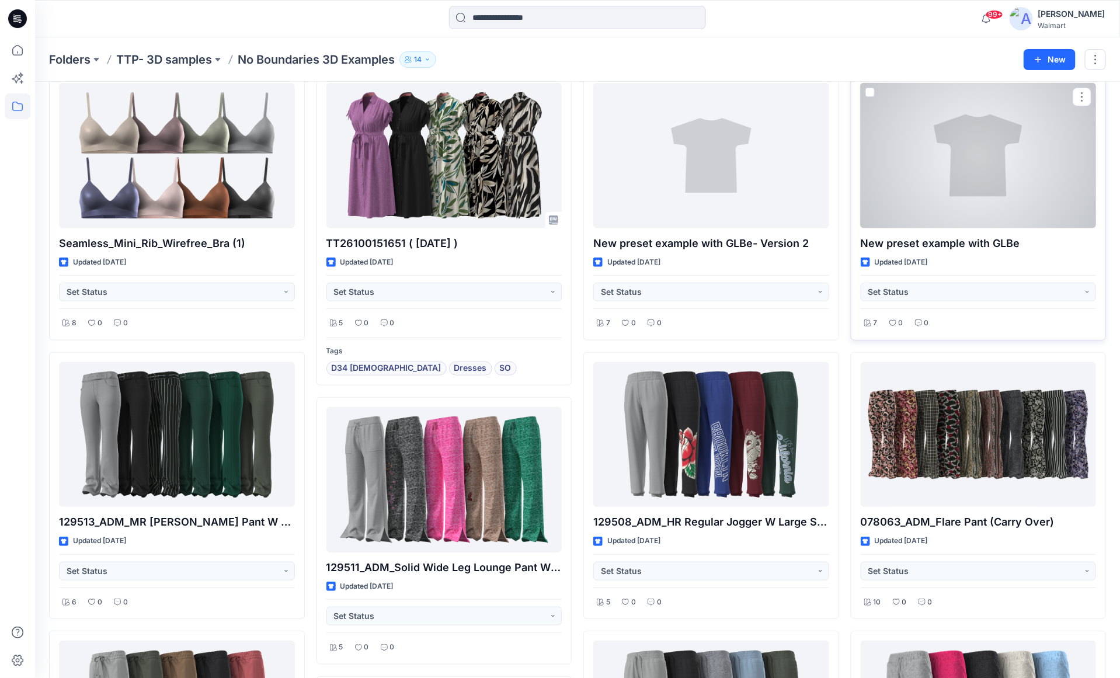
click at [935, 155] on div at bounding box center [979, 155] width 236 height 145
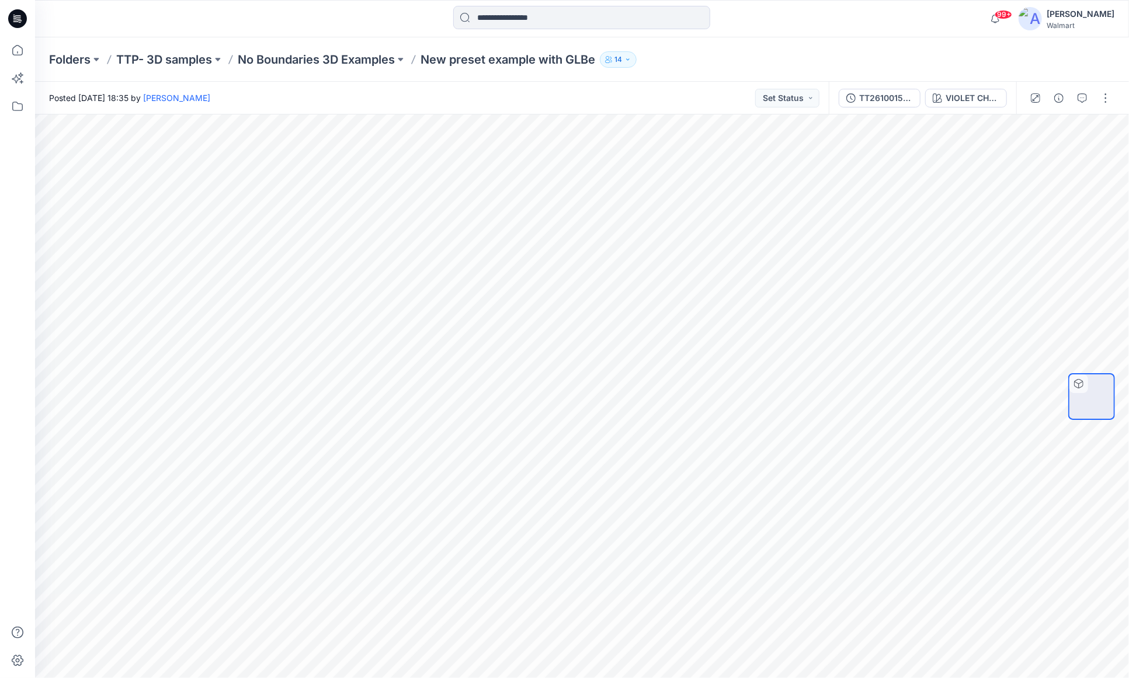
drag, startPoint x: 210, startPoint y: 19, endPoint x: 201, endPoint y: 8, distance: 14.5
click at [209, 19] on div at bounding box center [171, 19] width 273 height 26
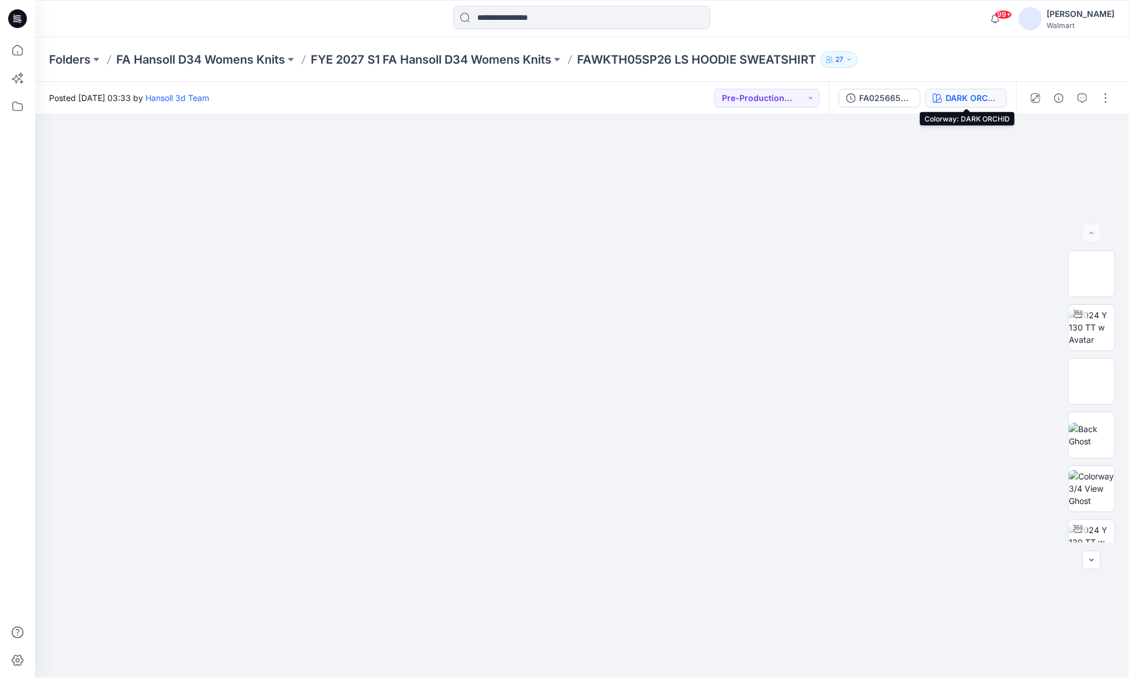
click at [961, 95] on div "DARK ORCHID" at bounding box center [973, 98] width 54 height 13
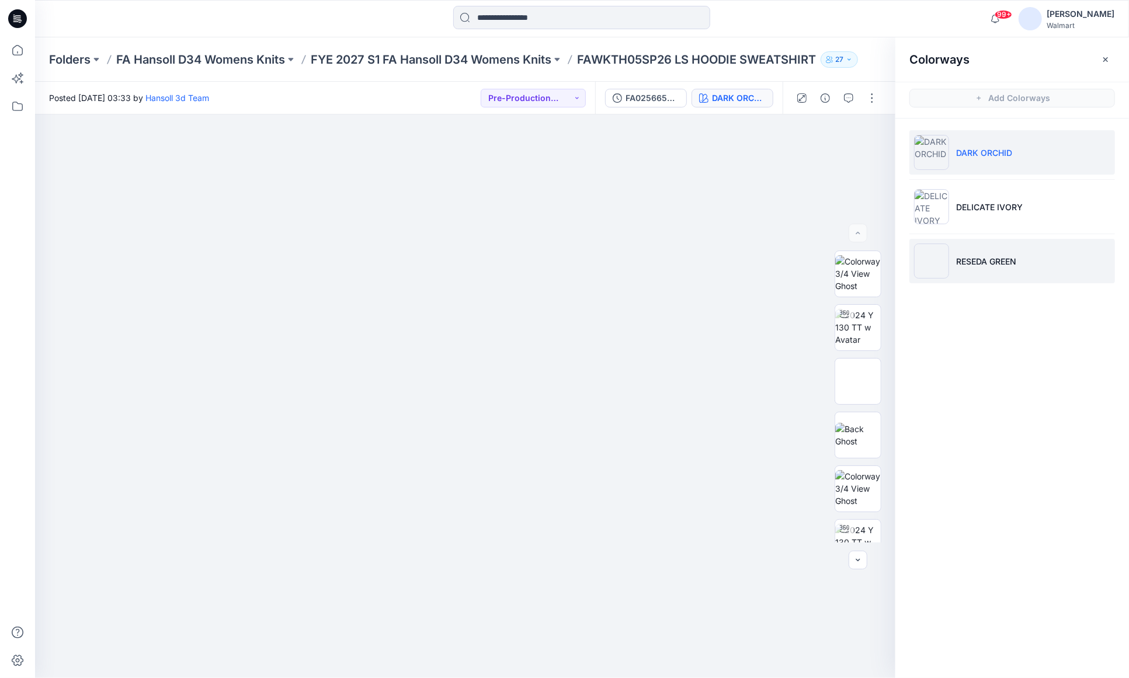
drag, startPoint x: 1018, startPoint y: 258, endPoint x: 1027, endPoint y: 270, distance: 15.4
click at [1018, 258] on li "RESEDA GREEN" at bounding box center [1012, 261] width 206 height 44
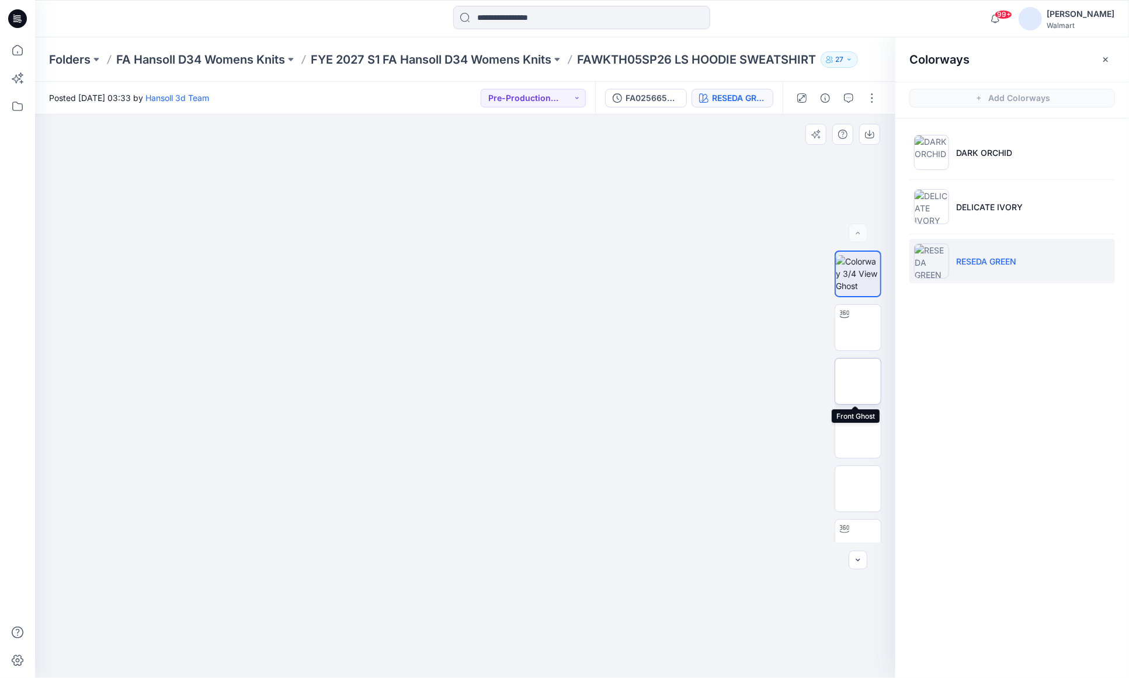
click at [858, 381] on img at bounding box center [858, 381] width 0 height 0
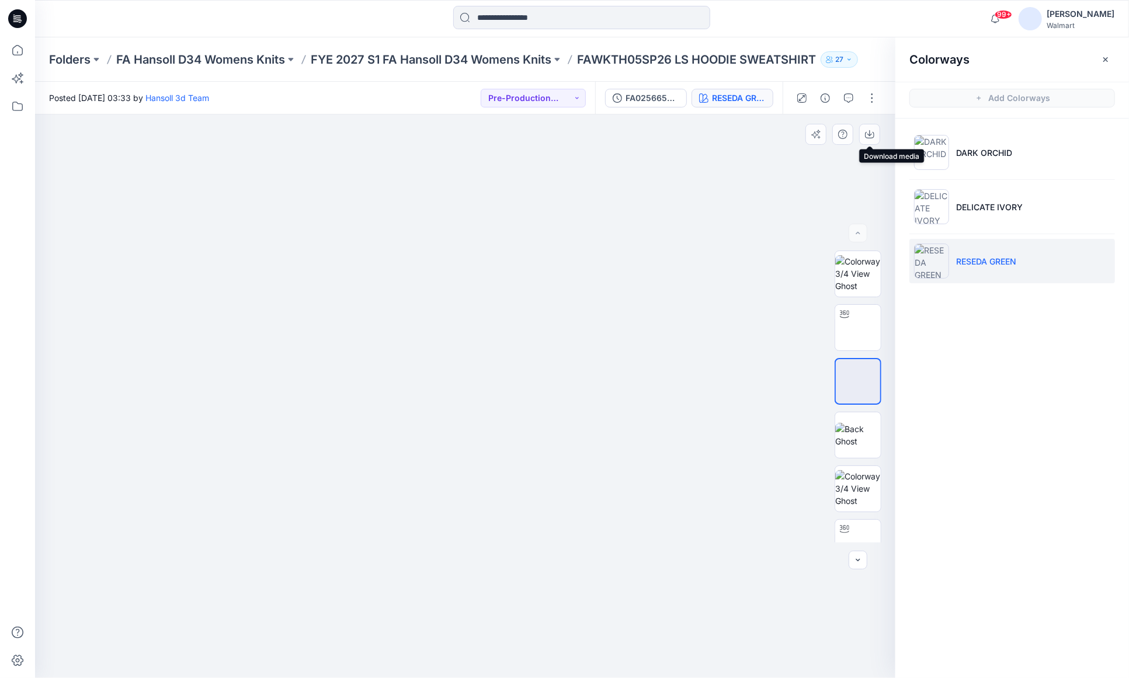
drag, startPoint x: 867, startPoint y: 130, endPoint x: 880, endPoint y: 130, distance: 12.8
click at [867, 130] on icon "button" at bounding box center [869, 134] width 9 height 9
click at [858, 328] on img at bounding box center [858, 328] width 0 height 0
drag, startPoint x: 465, startPoint y: 659, endPoint x: 809, endPoint y: 593, distance: 350.3
click at [814, 619] on div at bounding box center [465, 396] width 860 height 564
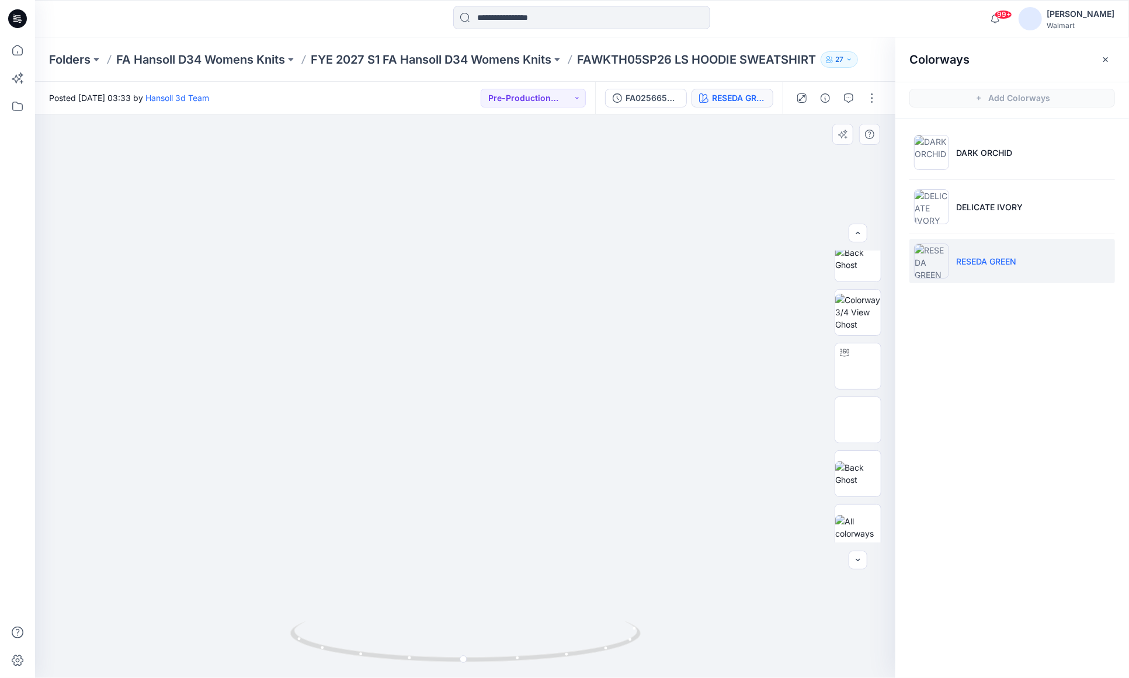
scroll to position [184, 0]
drag, startPoint x: 869, startPoint y: 522, endPoint x: 859, endPoint y: 539, distance: 19.3
click at [869, 522] on img at bounding box center [858, 520] width 46 height 25
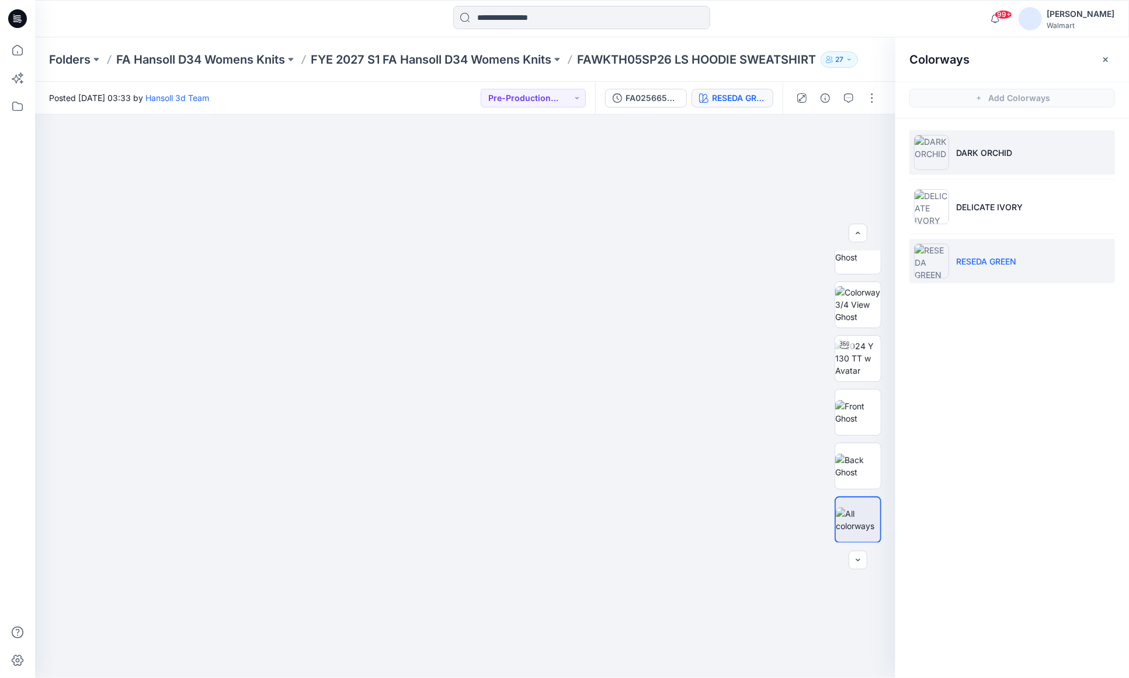
drag, startPoint x: 958, startPoint y: 150, endPoint x: 1016, endPoint y: 174, distance: 62.8
click at [958, 150] on p "DARK ORCHID" at bounding box center [984, 153] width 56 height 12
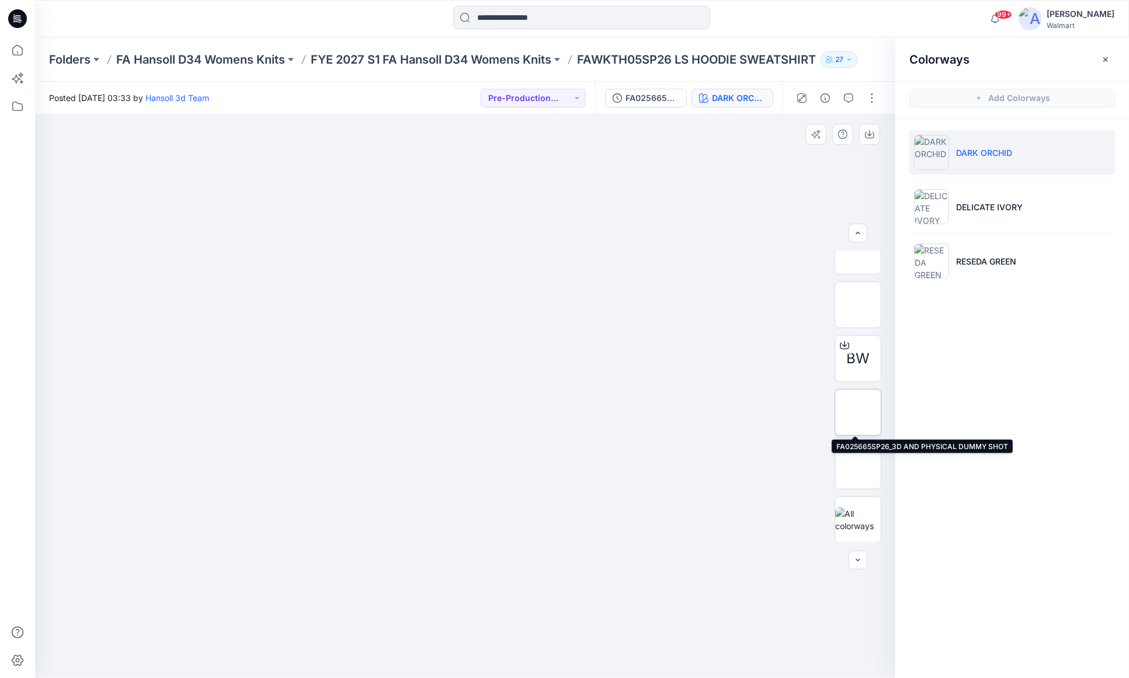
click at [858, 412] on img at bounding box center [858, 412] width 0 height 0
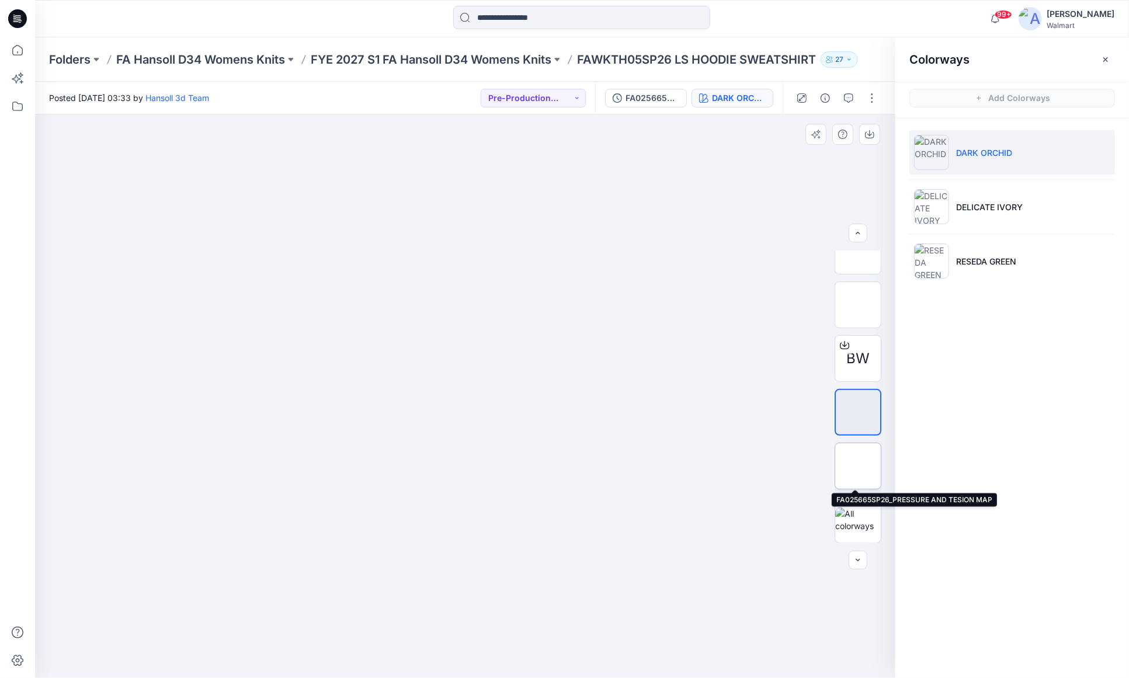
click at [858, 466] on img at bounding box center [858, 466] width 0 height 0
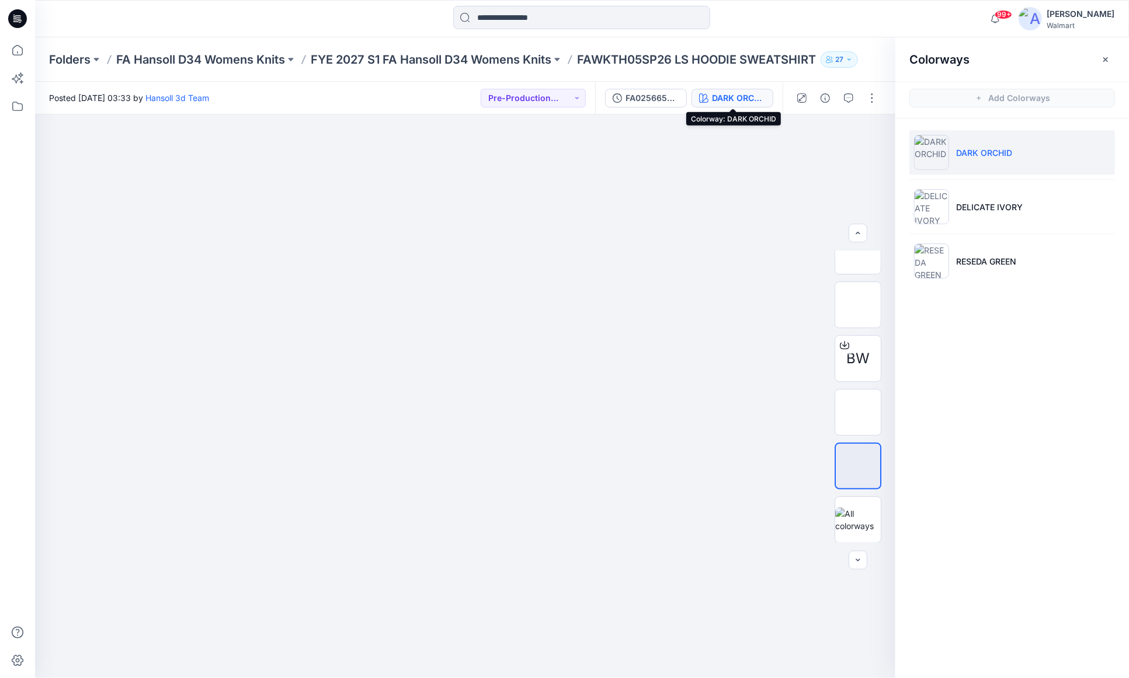
click at [734, 97] on div "DARK ORCHID" at bounding box center [739, 98] width 54 height 13
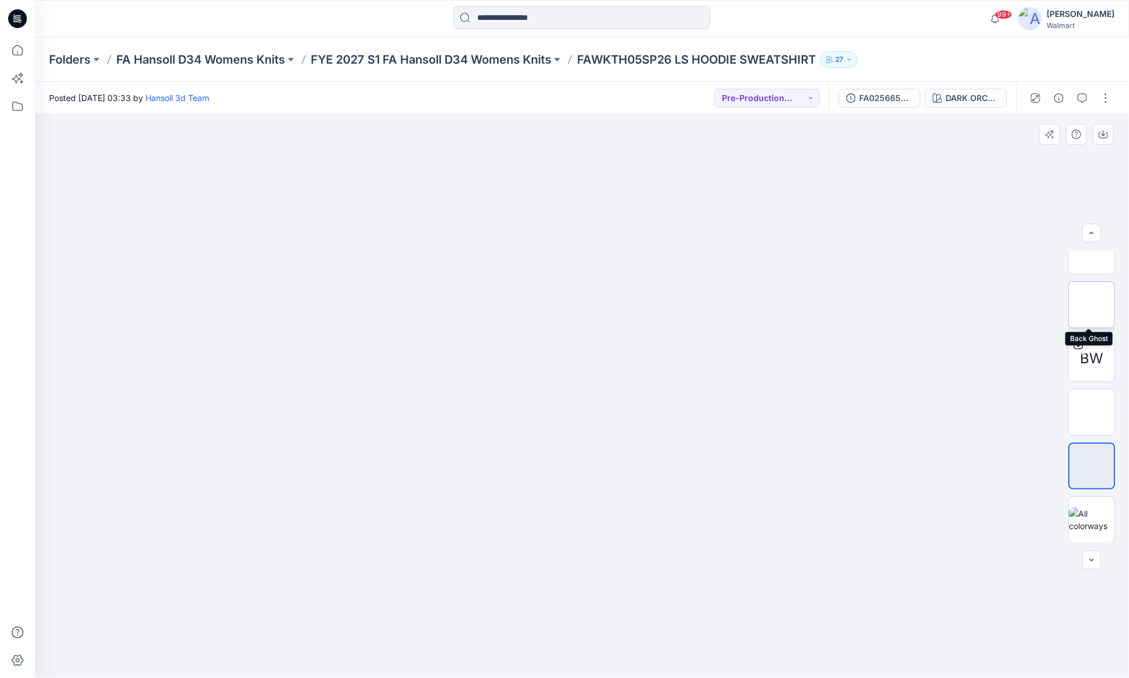
click at [1092, 305] on img at bounding box center [1092, 305] width 0 height 0
click at [1092, 381] on img at bounding box center [1092, 381] width 0 height 0
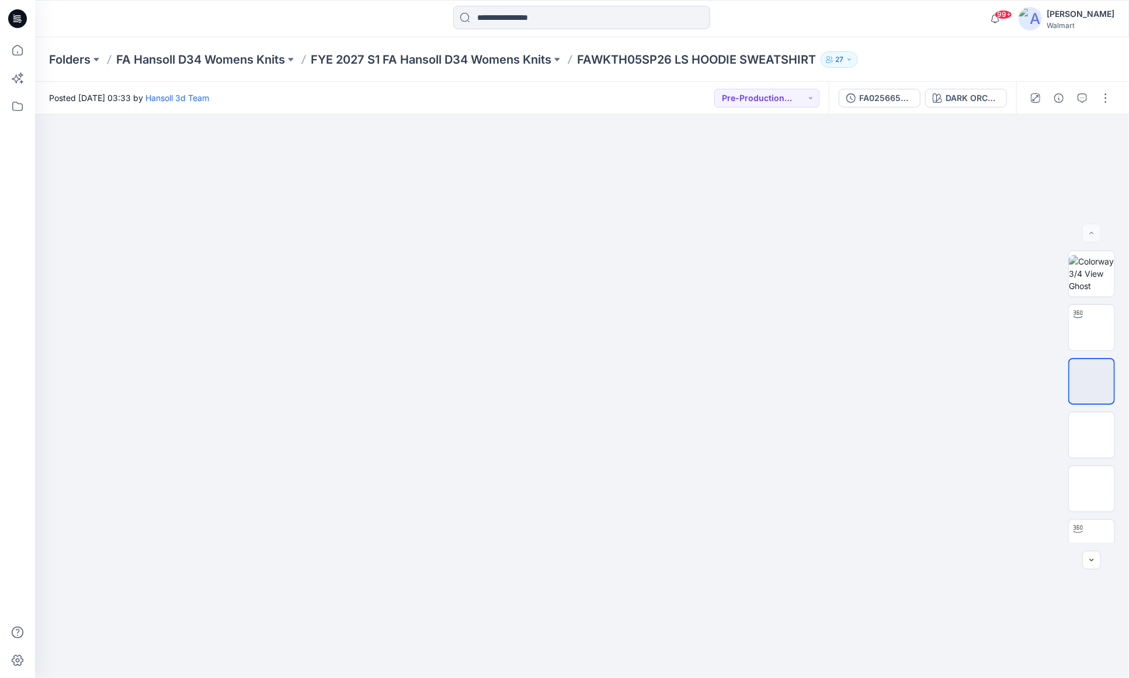
click at [569, 91] on div "Posted [DATE] 03:33 by [PERSON_NAME] 3d Team Pre-Production Approved" at bounding box center [432, 98] width 794 height 32
